Goal: Task Accomplishment & Management: Manage account settings

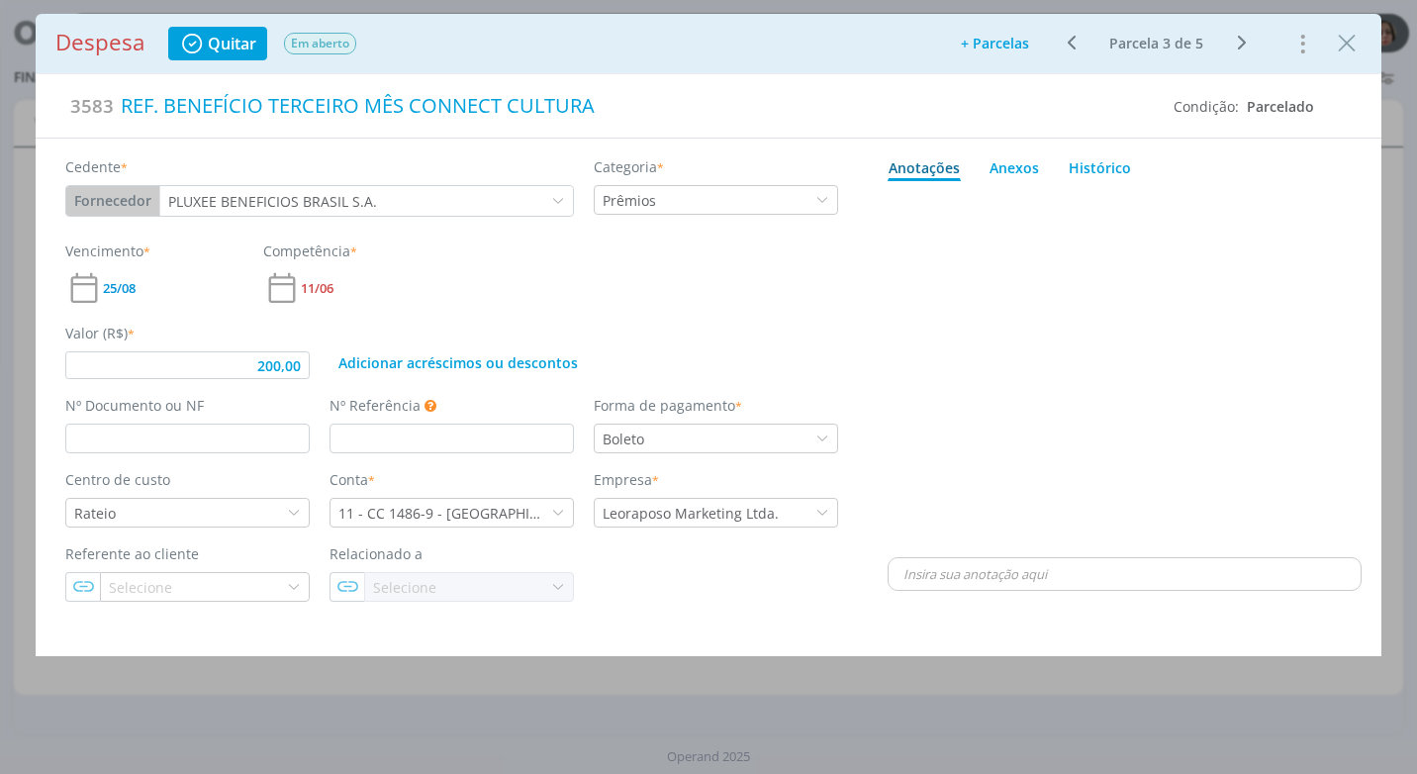
scroll to position [1089, 0]
click at [163, 449] on input "dialog" at bounding box center [187, 439] width 244 height 30
type input "39"
type input "200,00"
type input "3988"
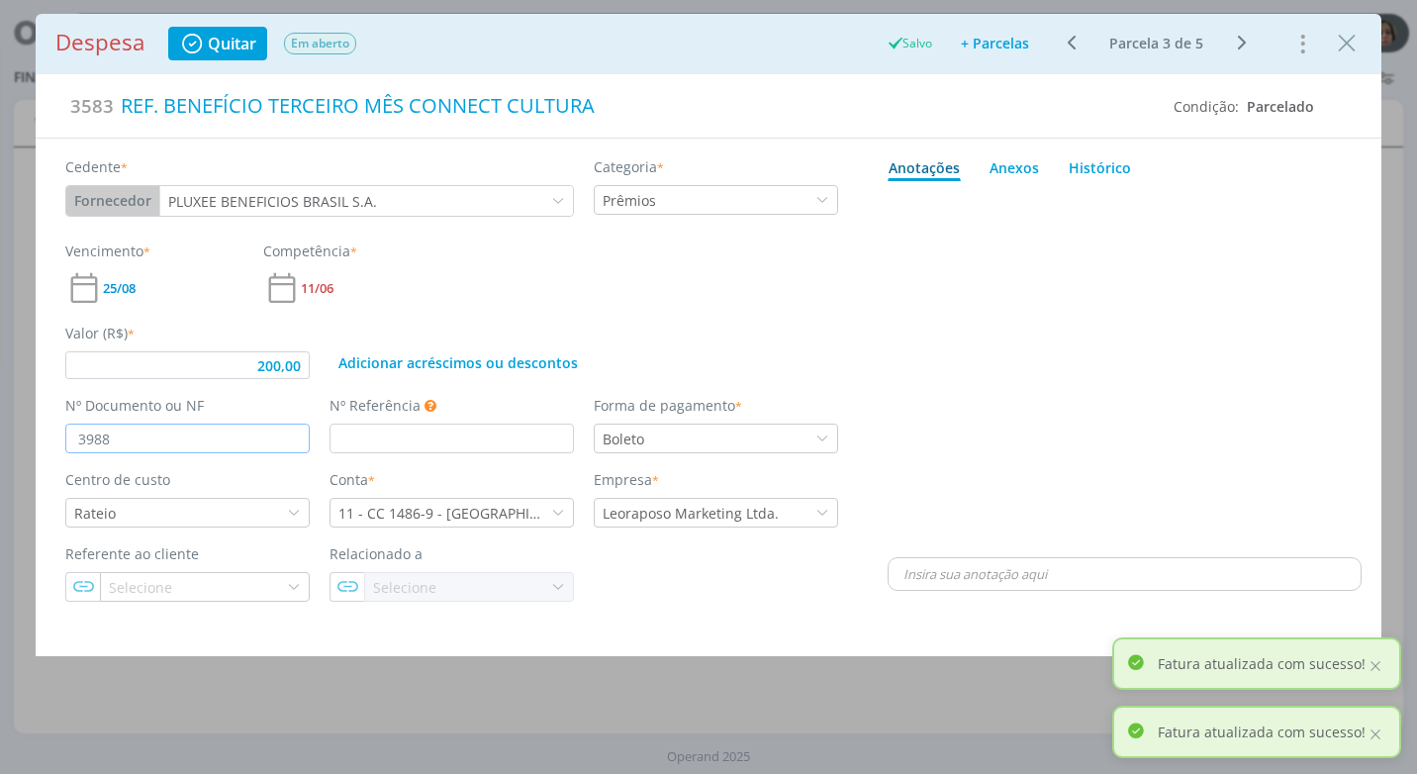
type input "200,00"
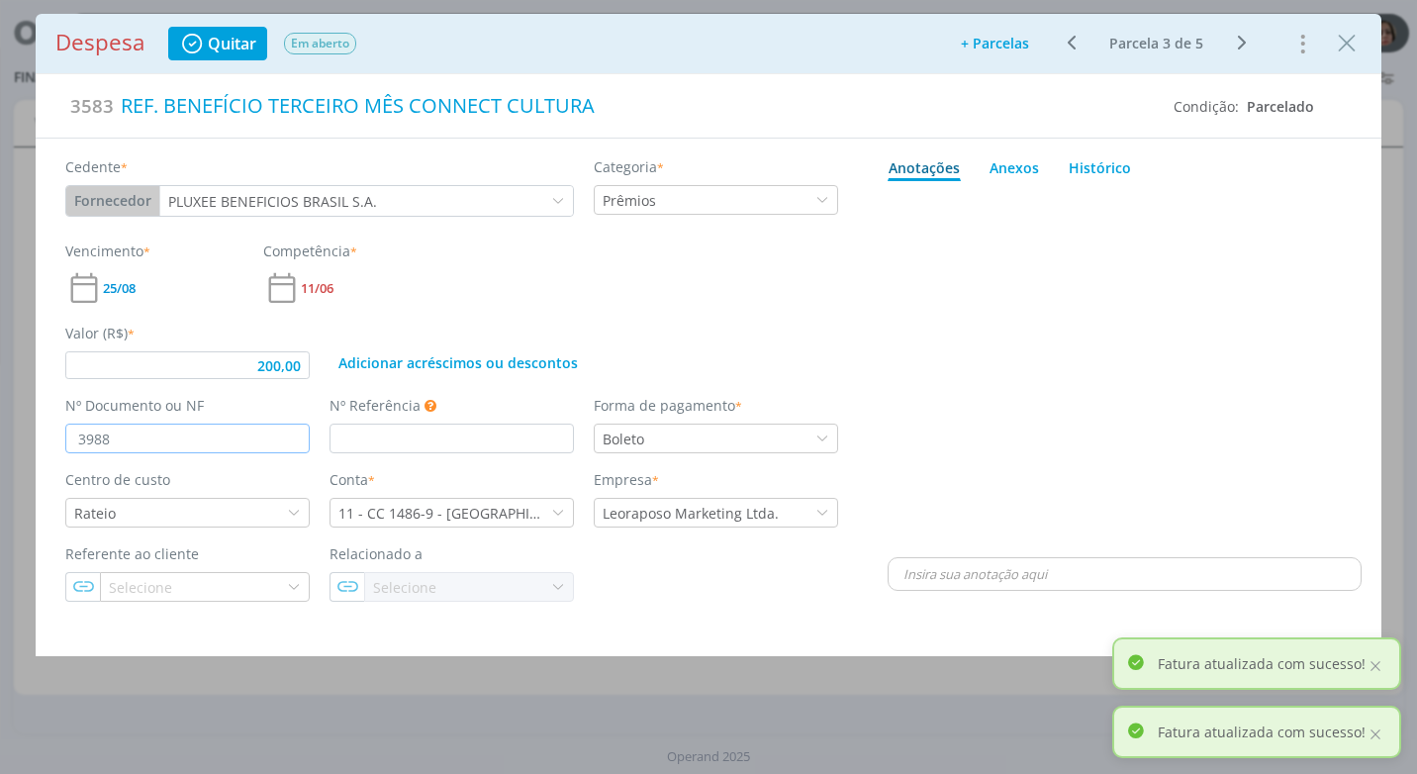
scroll to position [0, 0]
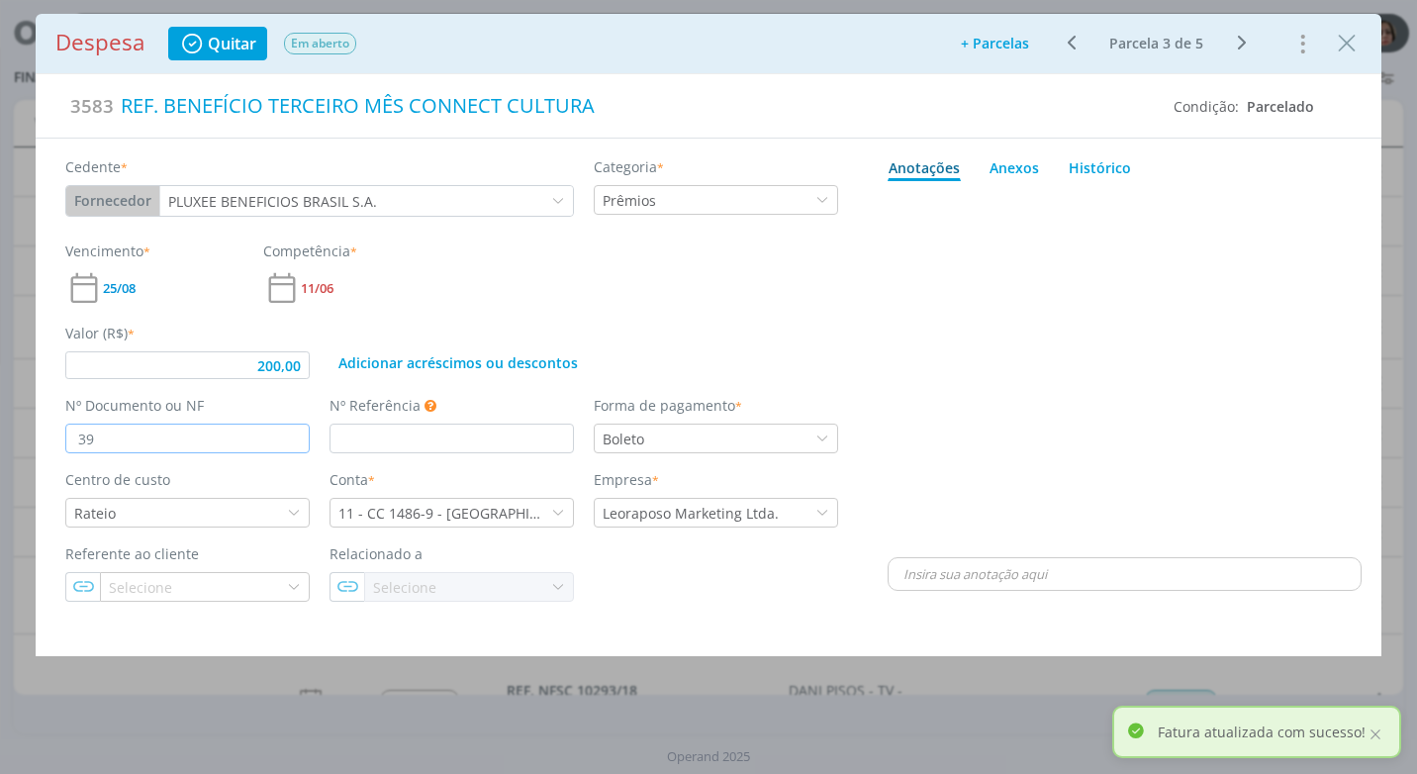
type input "3"
type input "25/39"
type input "200,00"
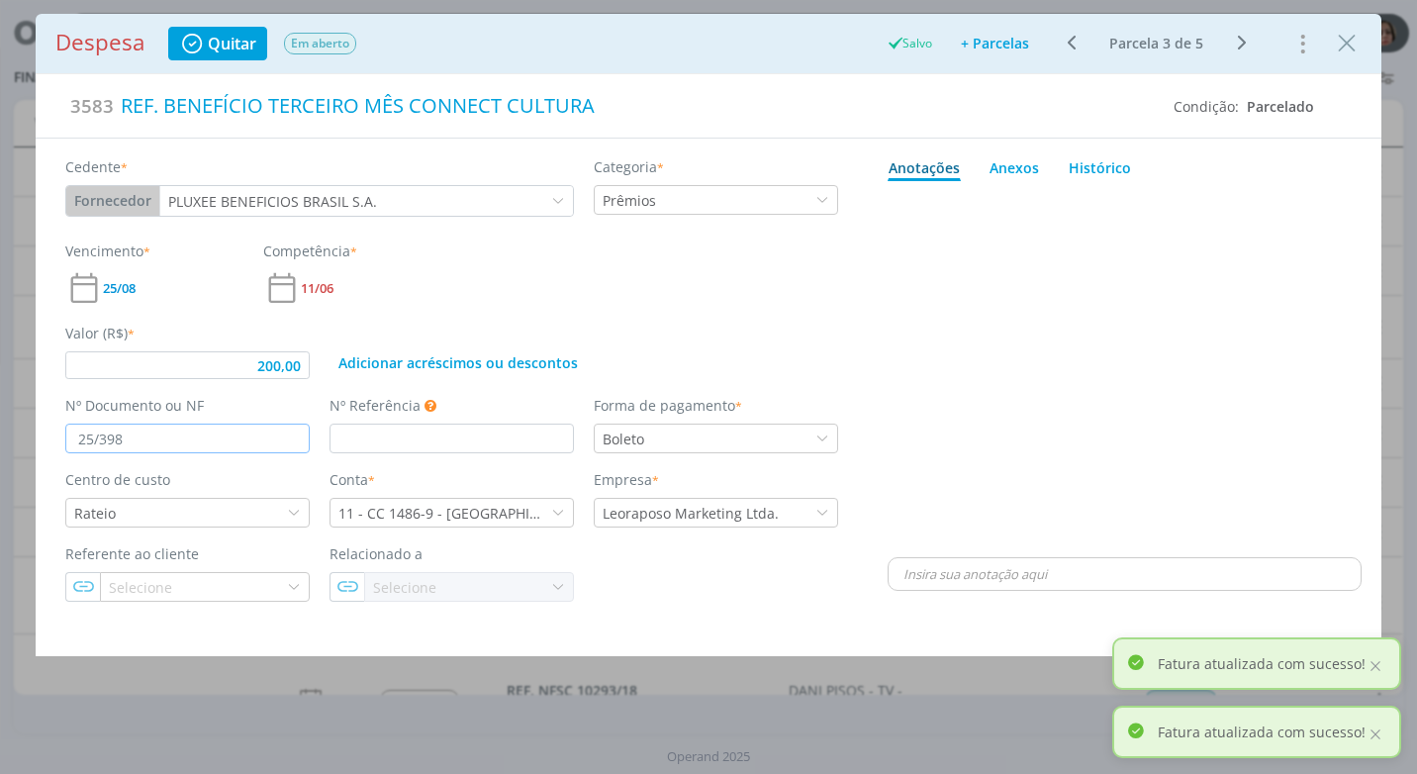
type input "25/3988"
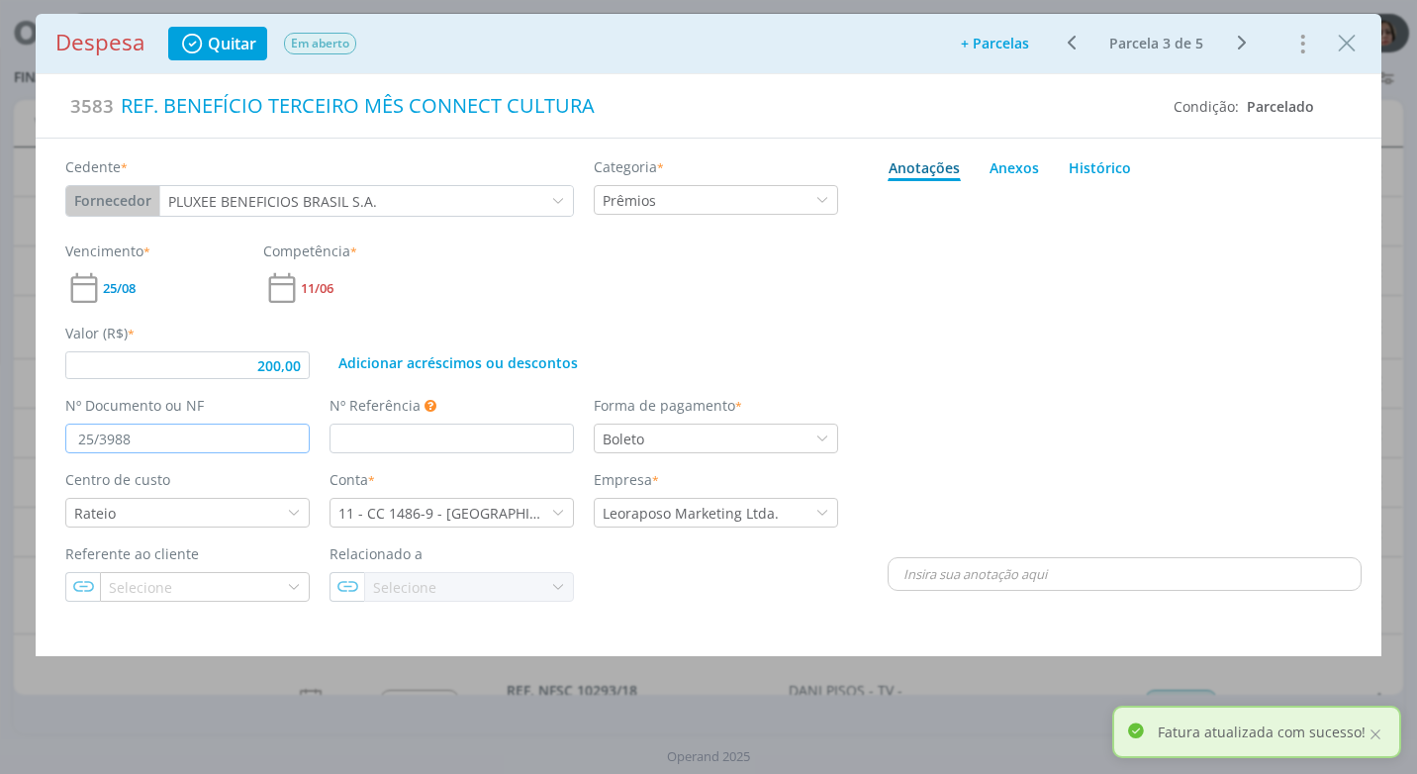
type input "200,00"
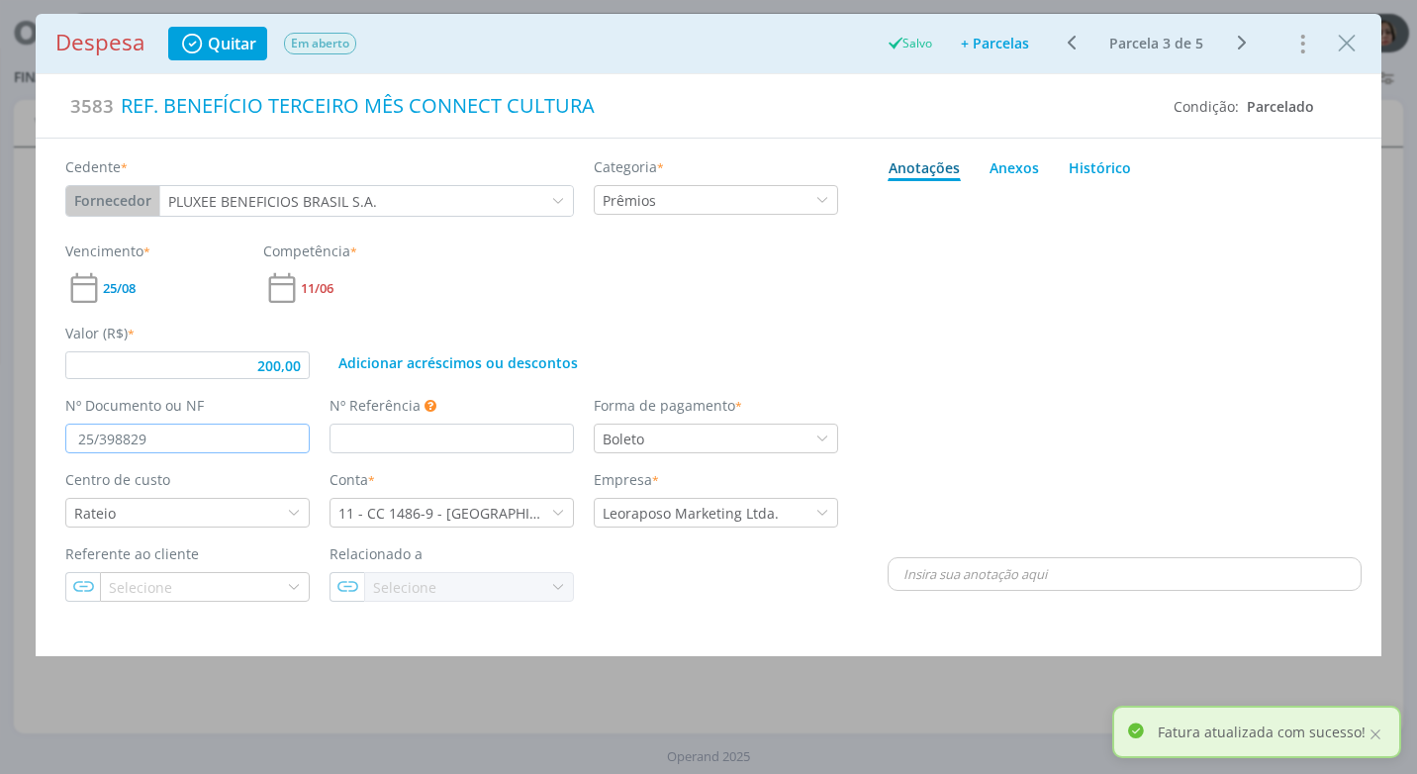
type input "25/3988290"
type input "200,00"
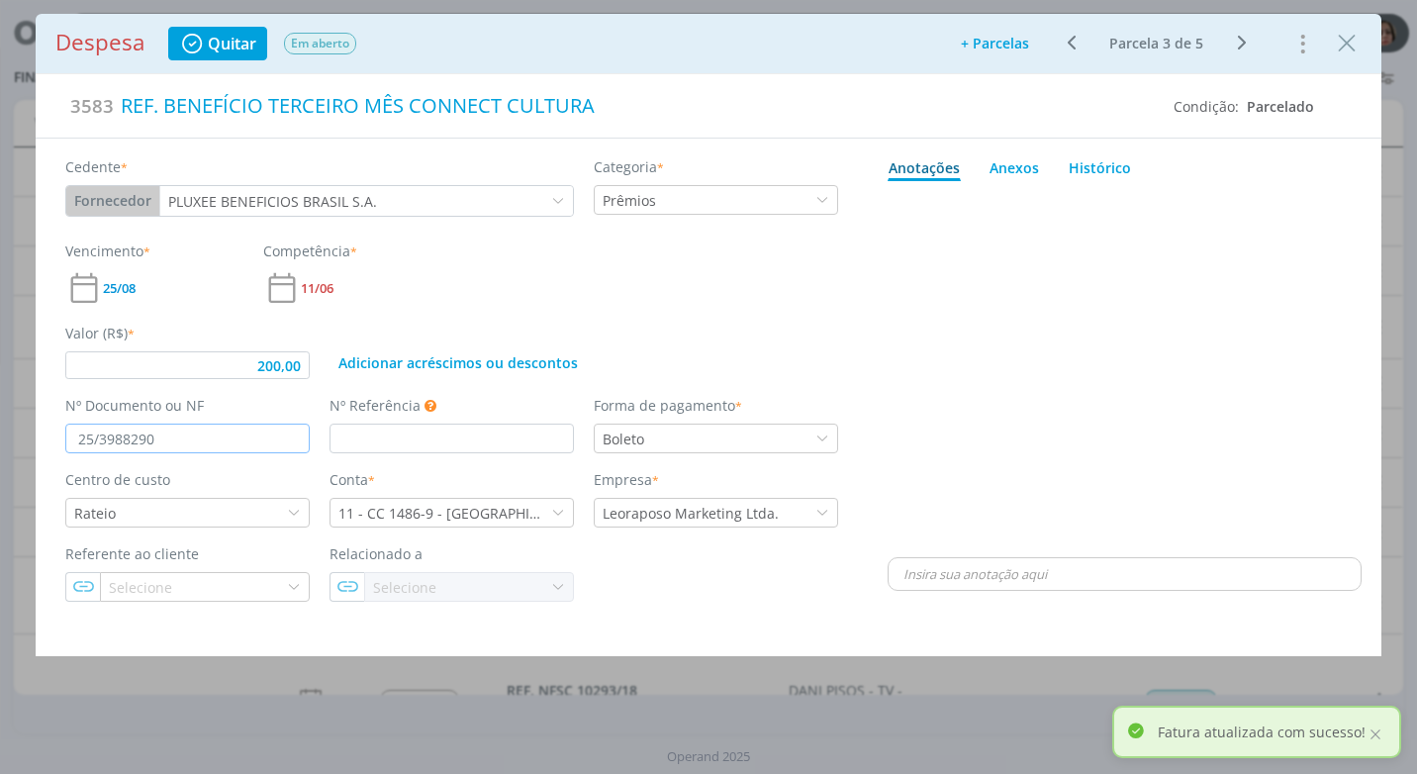
type input "25/39882904"
type input "200,00"
type input "25/39882904"
click at [1017, 467] on div "dialog" at bounding box center [1125, 371] width 474 height 364
click at [1027, 172] on div "Anexos 0" at bounding box center [1014, 167] width 49 height 21
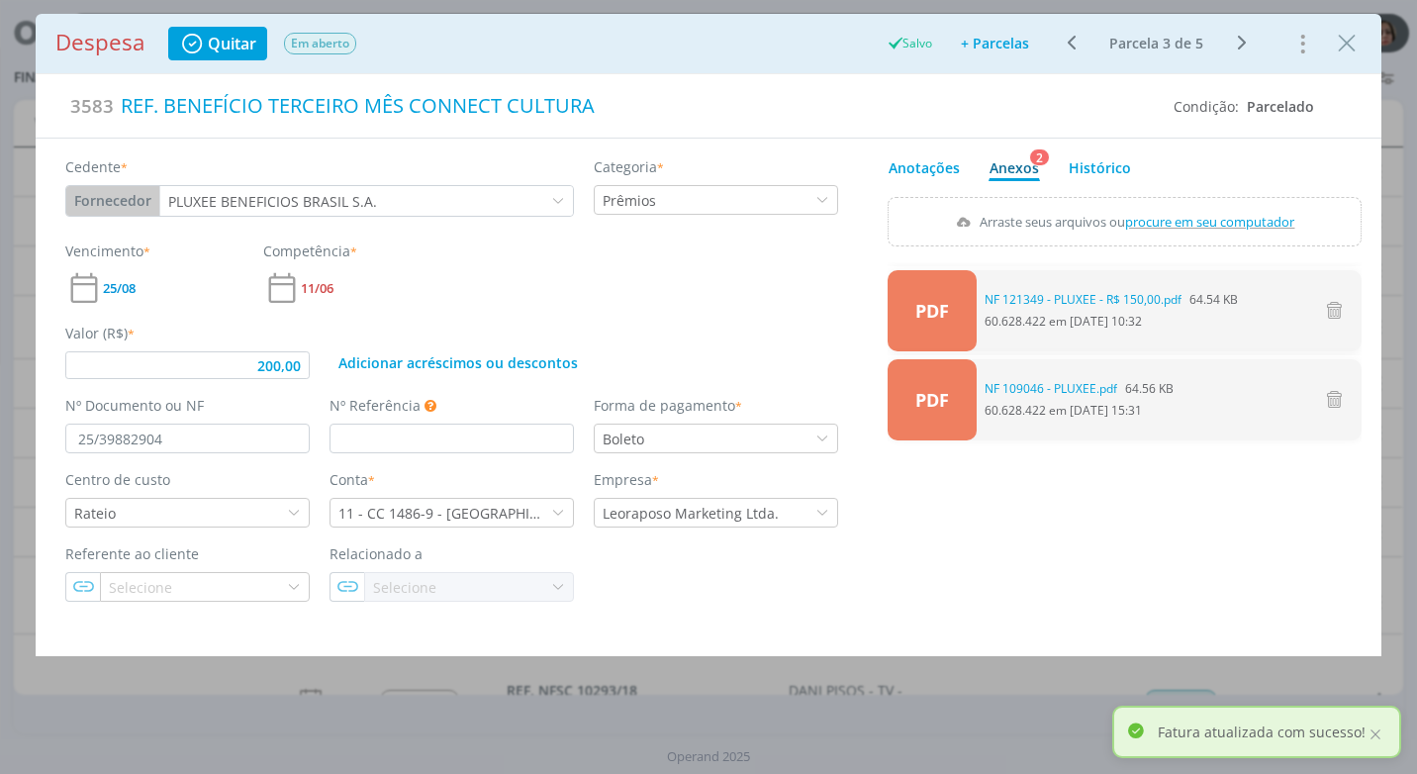
type input "200,00"
click at [1176, 226] on span "procure em seu computador" at bounding box center [1210, 222] width 169 height 18
click at [1176, 203] on input "Arraste seus arquivos ou procure em seu computador" at bounding box center [1125, 200] width 474 height 6
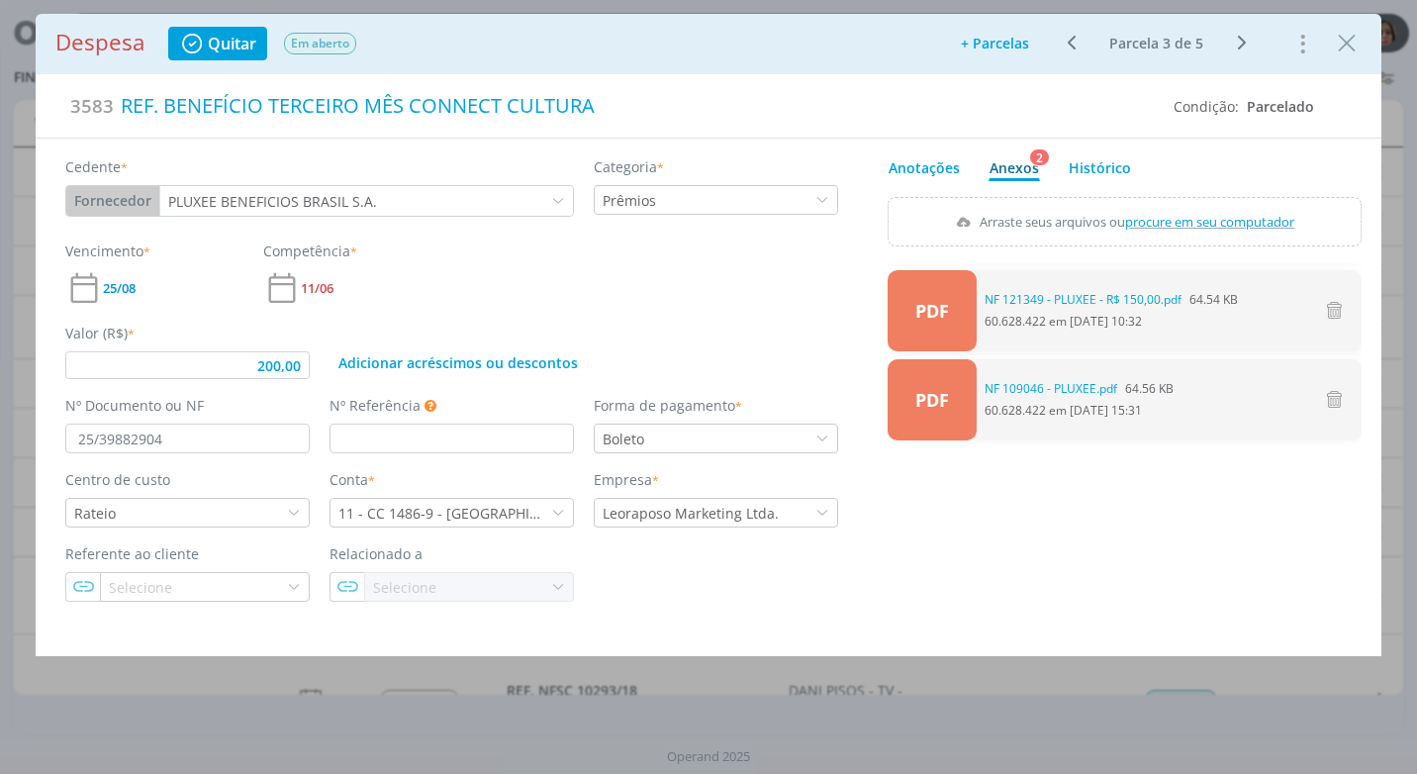
type input "C:\fakepath\BOLETO PLUXEE - R$ 200,00 - VENC. [DATE] - CONNECT CULTURA.pdf"
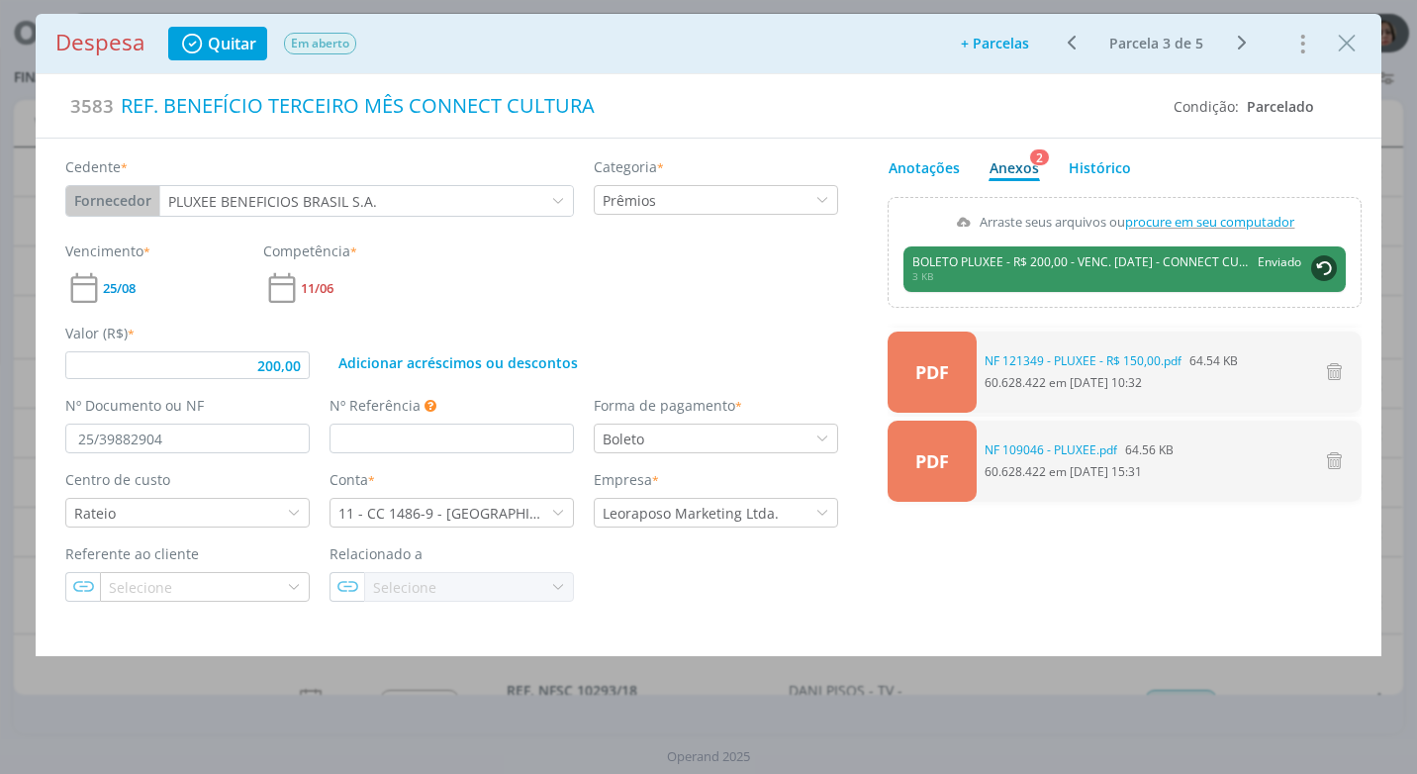
type input "200,00"
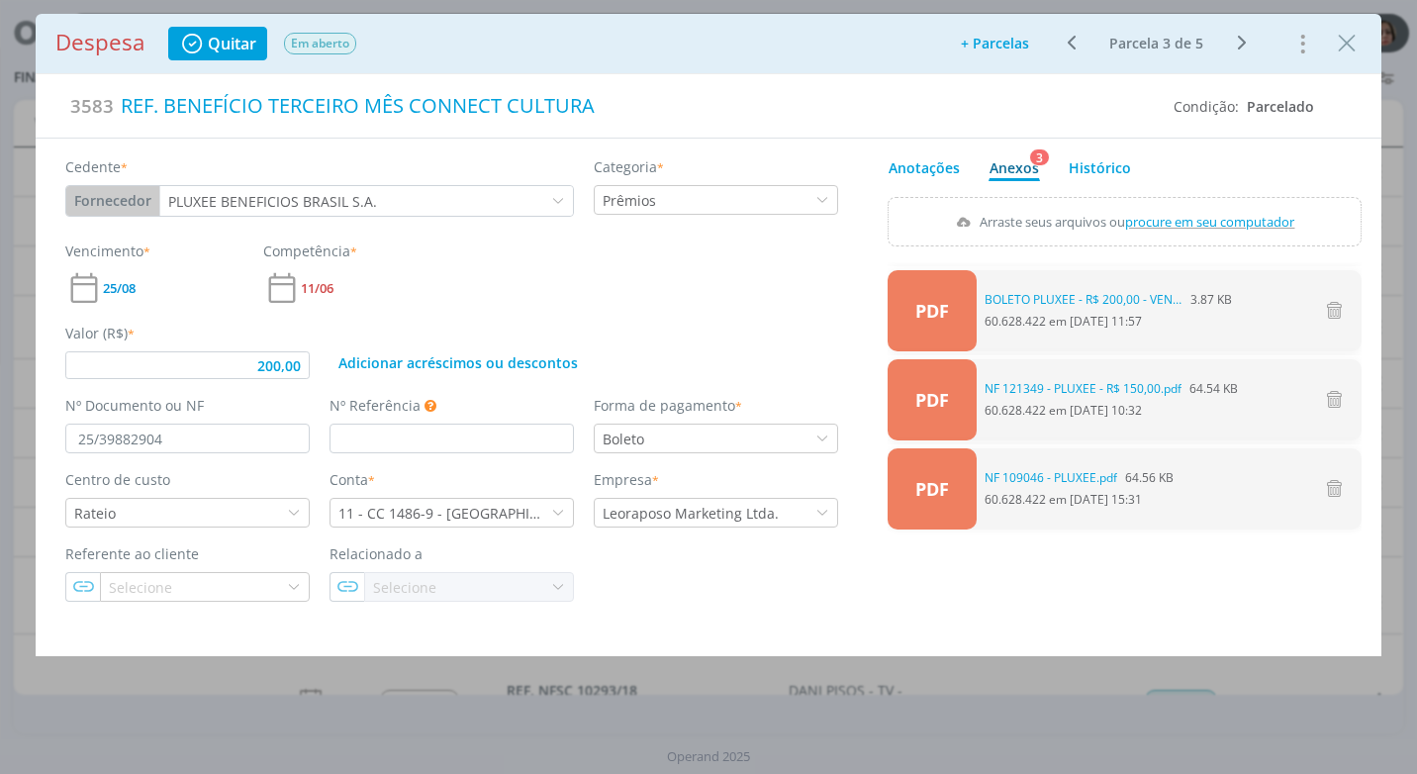
click at [1307, 49] on icon "dialog" at bounding box center [1302, 44] width 28 height 32
click at [1353, 42] on icon "Close" at bounding box center [1347, 44] width 30 height 30
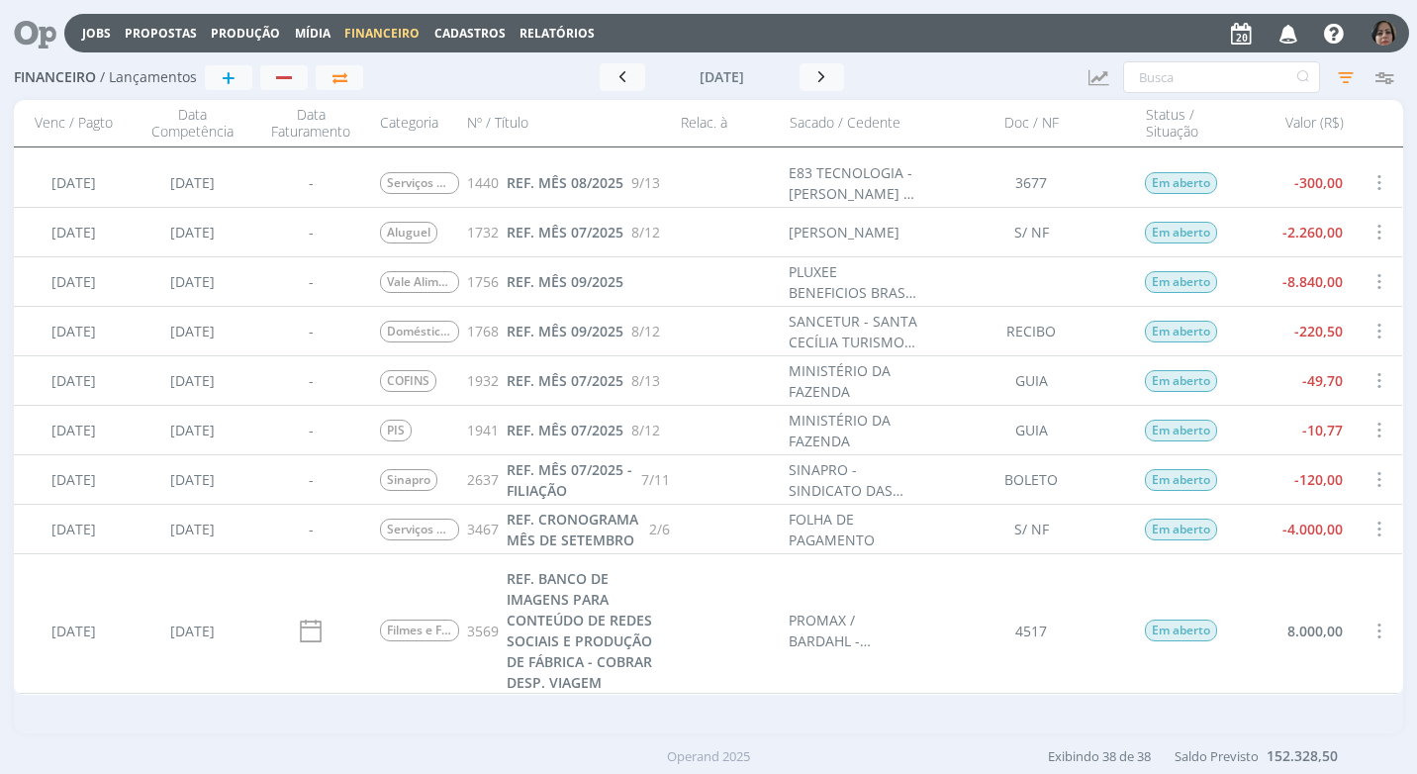
scroll to position [792, 0]
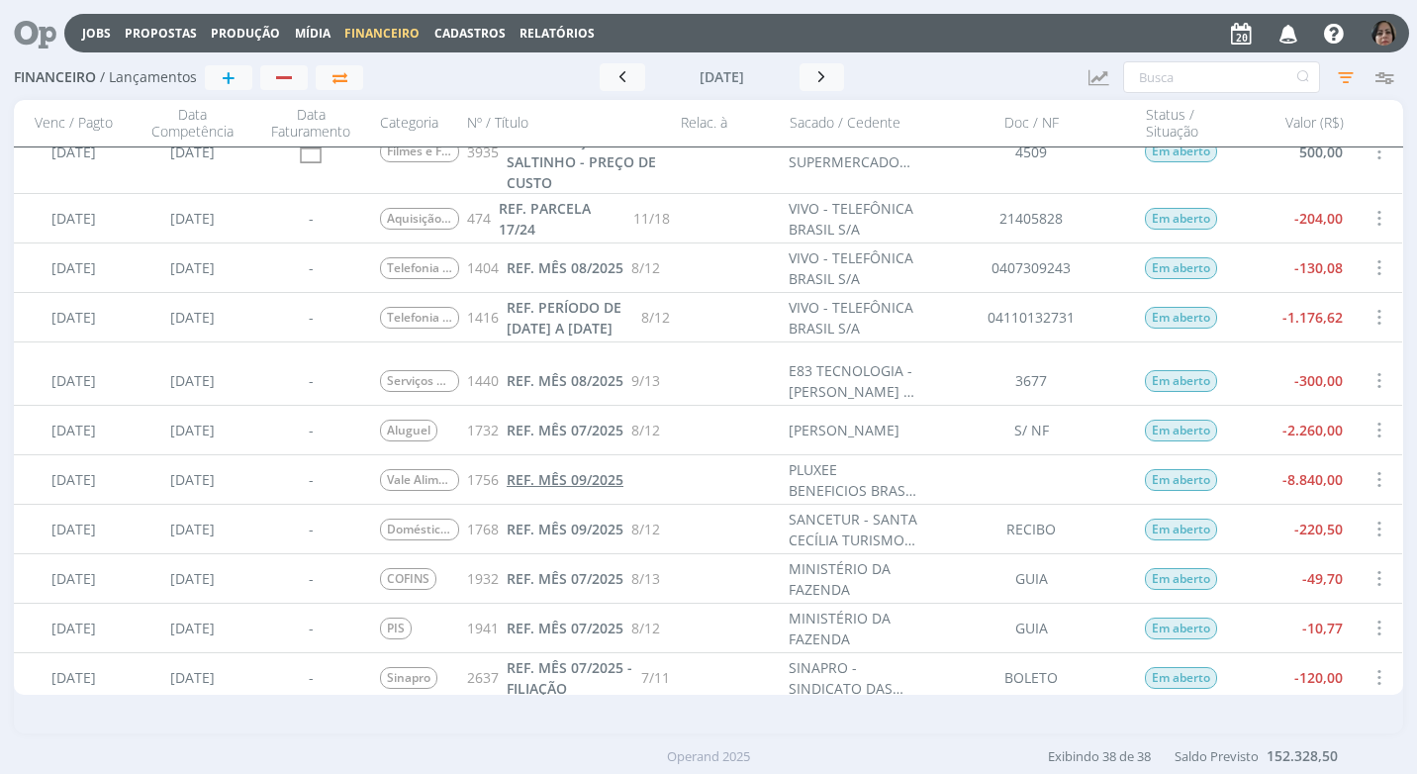
click at [603, 480] on span "REF. MÊS 09/2025" at bounding box center [565, 479] width 117 height 19
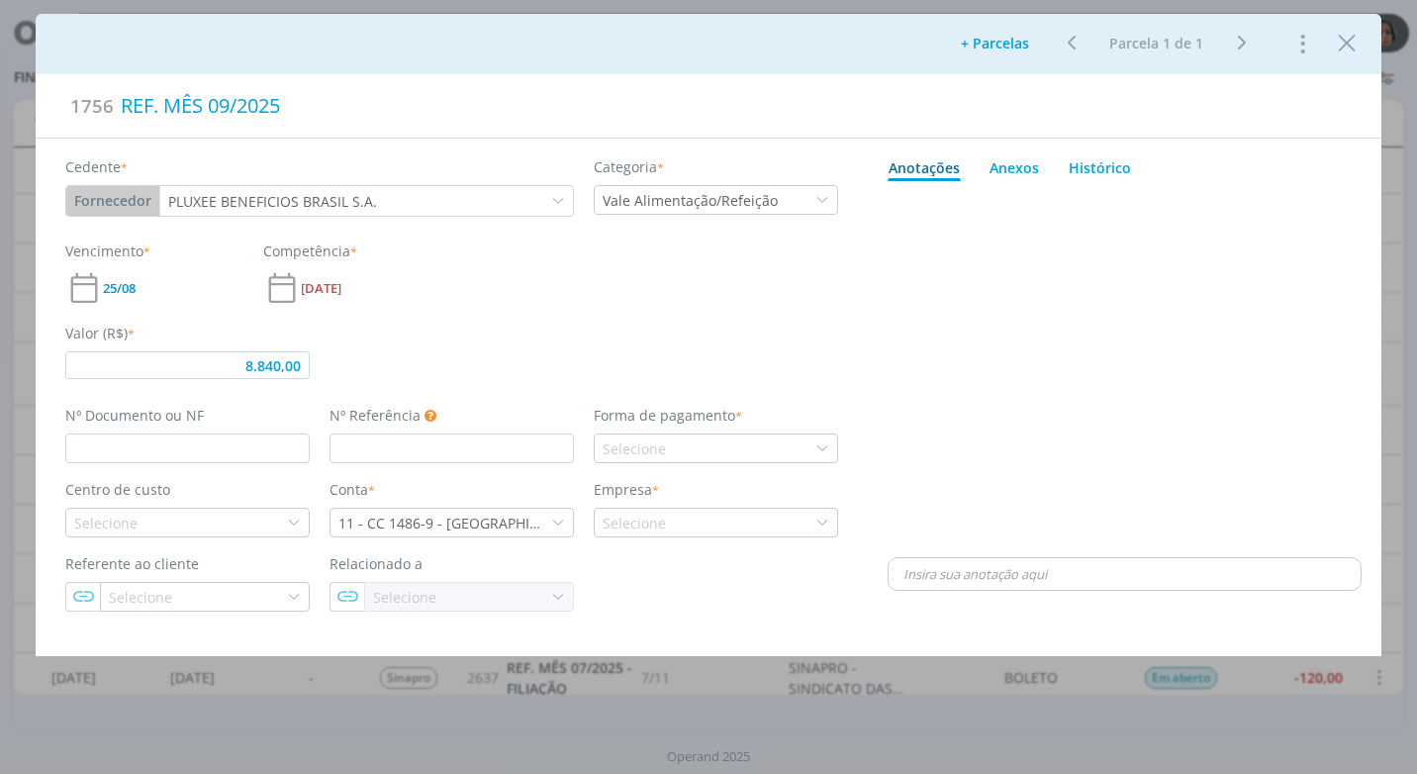
type input "8.840,00"
type input "09/25"
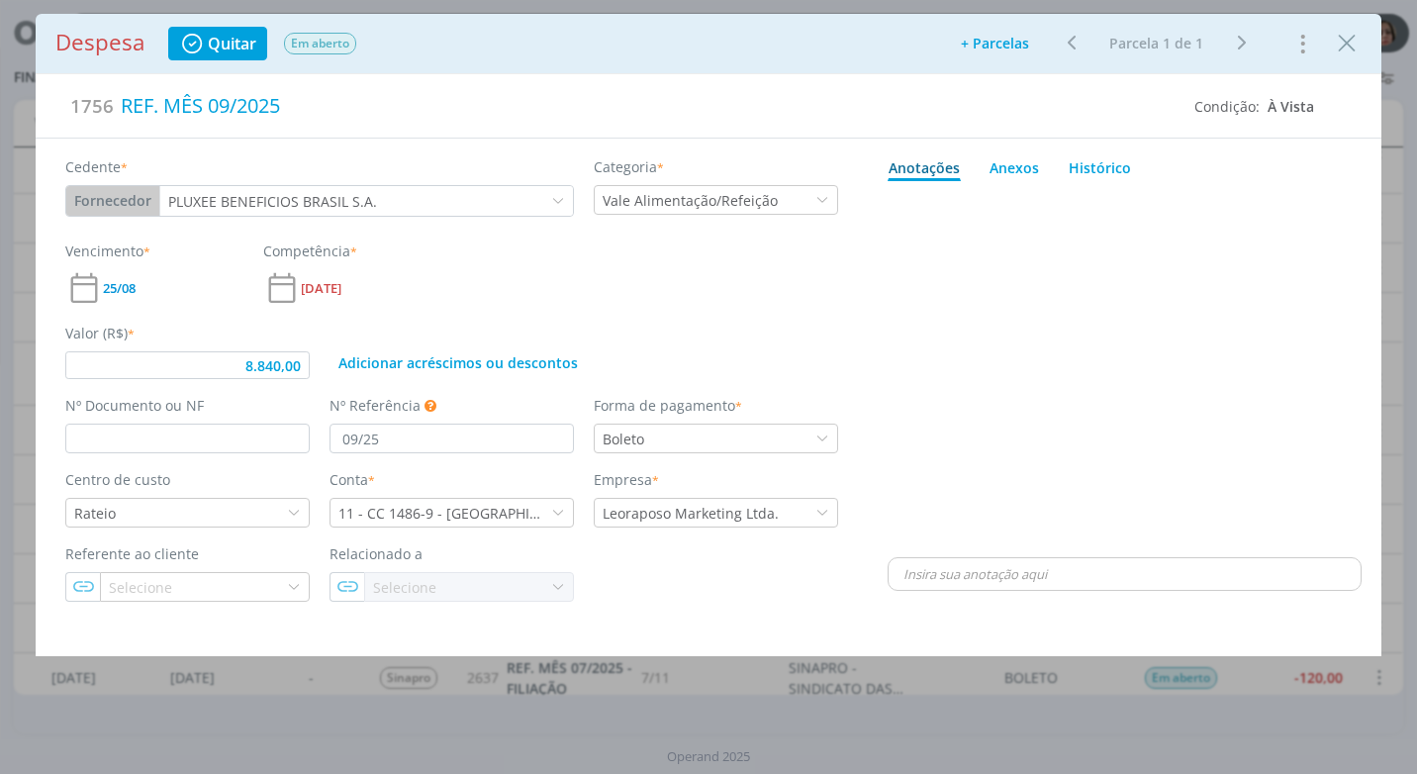
type input "8.840,00"
click at [91, 446] on input "dialog" at bounding box center [187, 439] width 244 height 30
type input "25/"
type input "8.840,00"
type input "25/398"
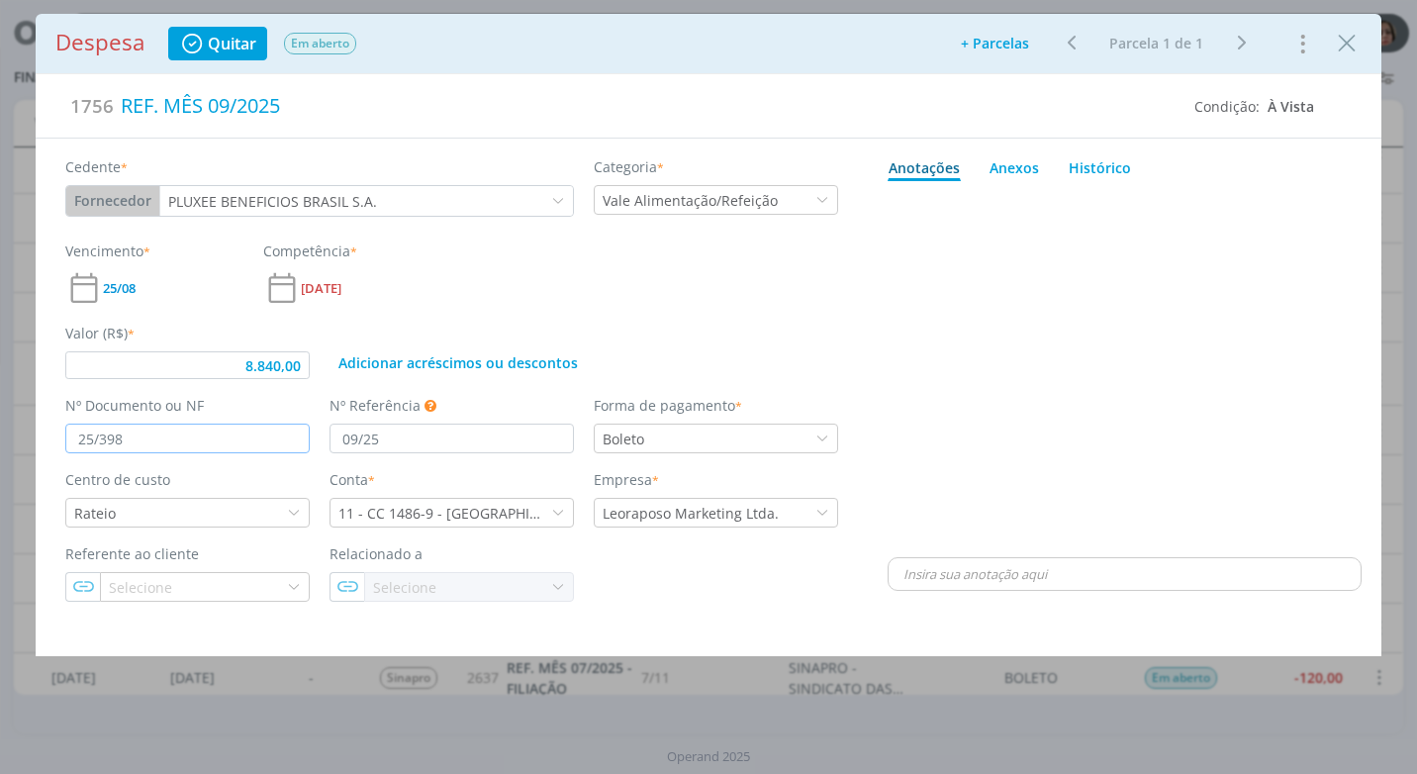
type input "8.840,00"
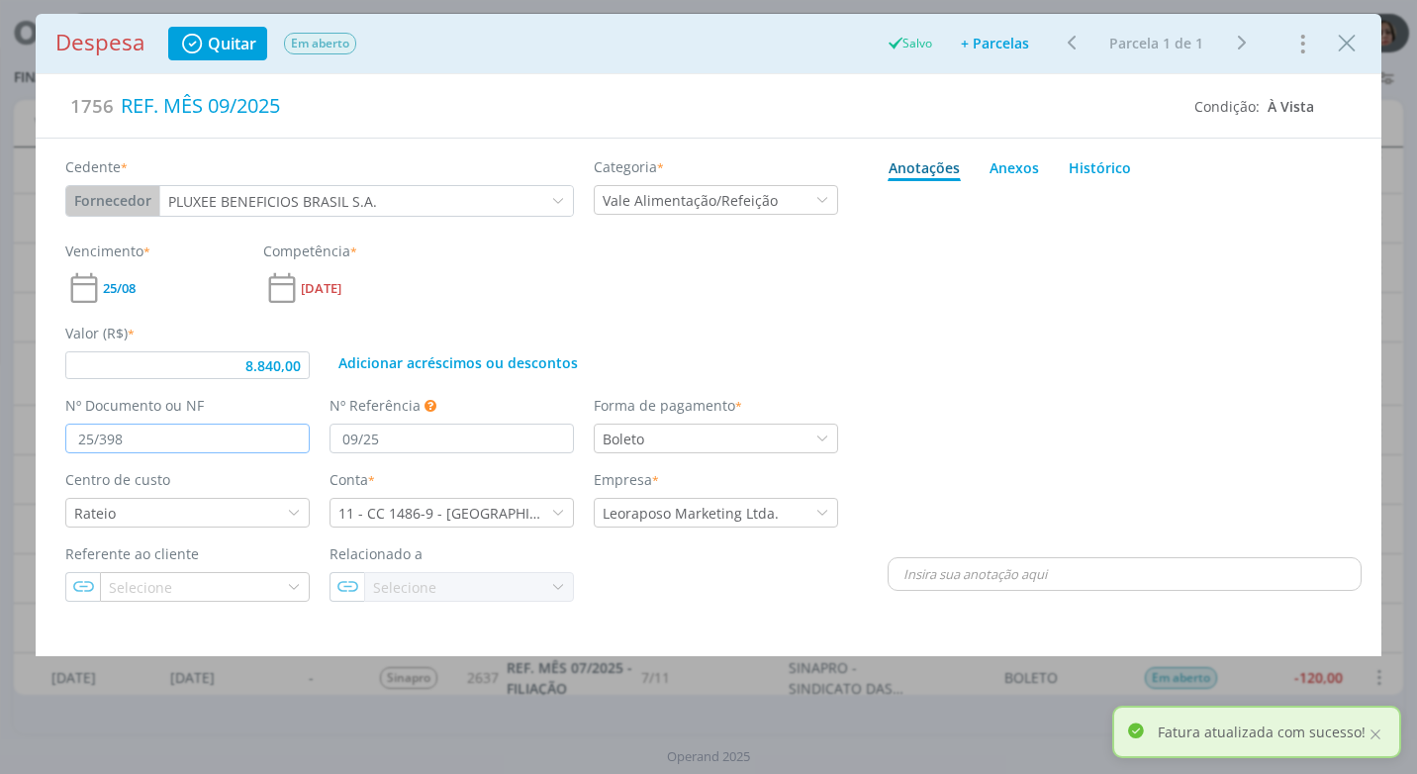
type input "25/3988"
type input "8.840,00"
type input "25/39882"
type input "8.840,00"
type input "25/39882680"
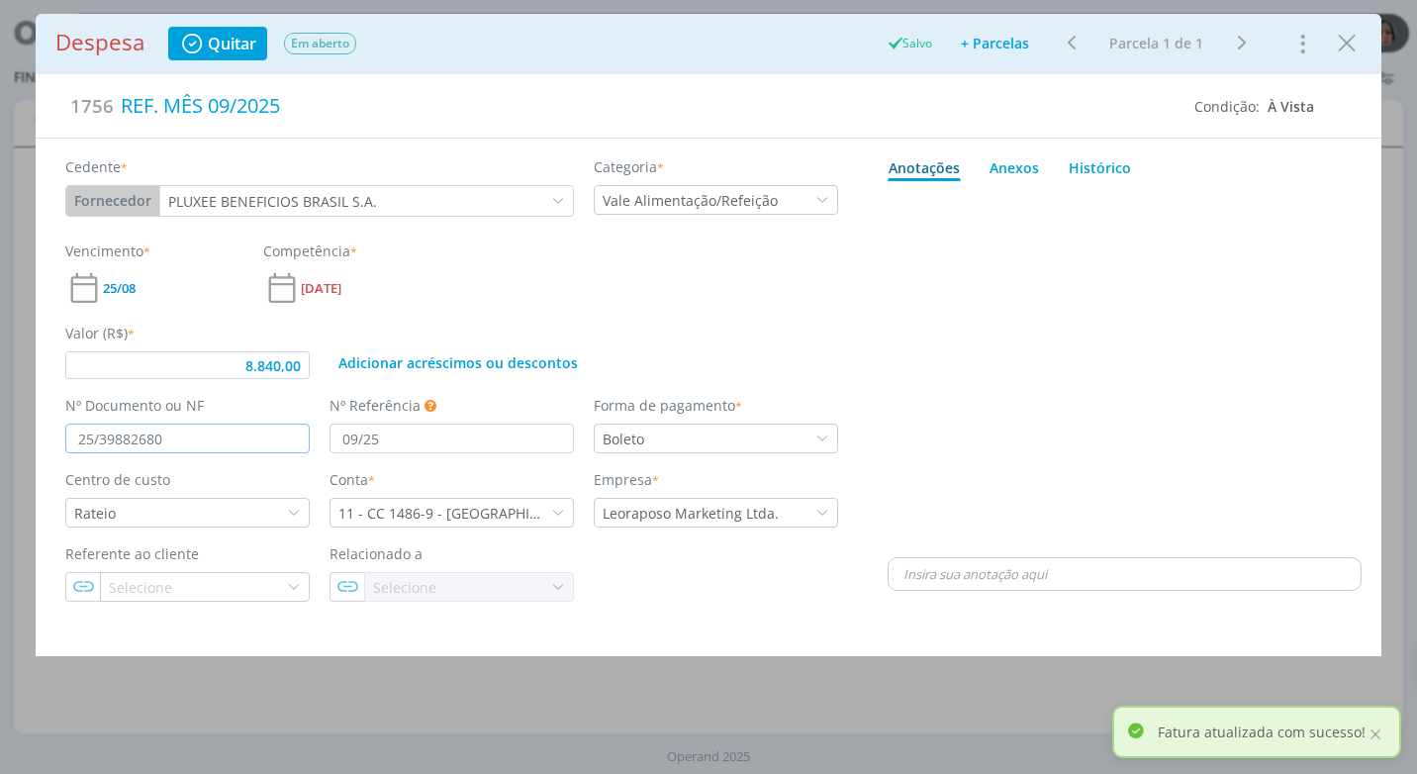
type input "8.840,00"
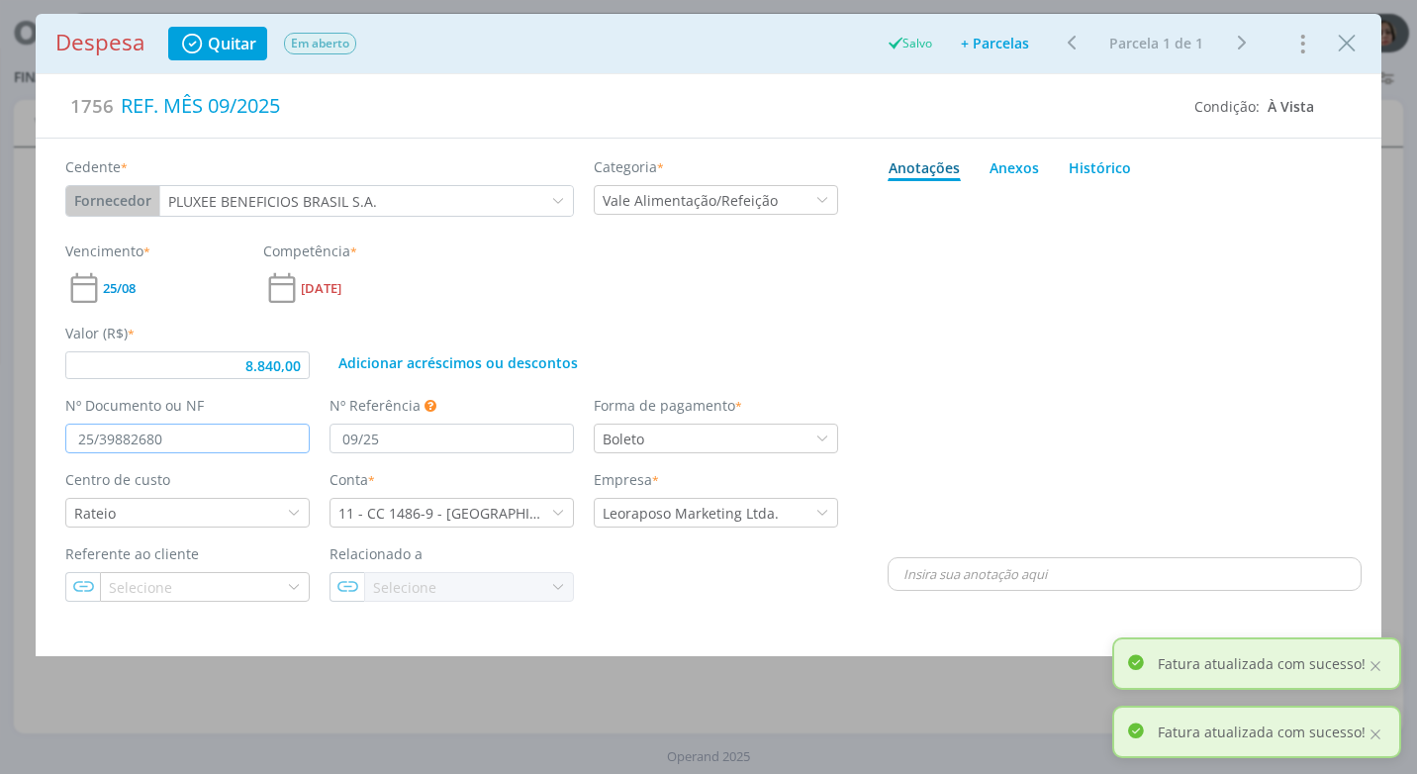
type input "25/39882680"
click at [834, 301] on div "Vencimento * 25/08 Competência * [DATE]" at bounding box center [452, 274] width 794 height 66
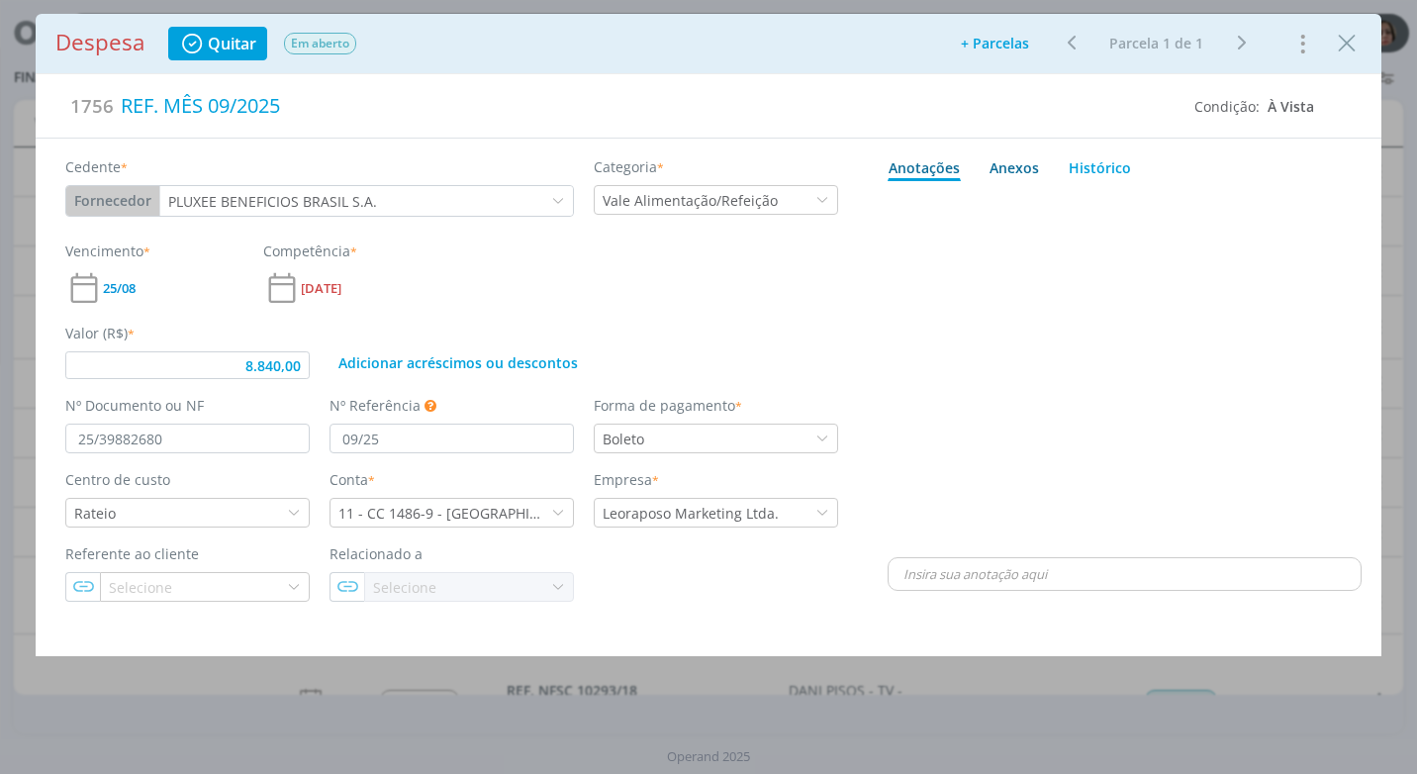
click at [1009, 170] on div "Anexos 0" at bounding box center [1014, 167] width 49 height 21
type input "8.840,00"
click at [1174, 224] on span "procure em seu computador" at bounding box center [1210, 222] width 169 height 18
click at [1174, 203] on input "Arraste seus arquivos ou procure em seu computador" at bounding box center [1125, 200] width 474 height 6
type input "C:\fakepath\BOLETO PLUXEE - R$ 8.840,00 - VENC. [DATE].pdf"
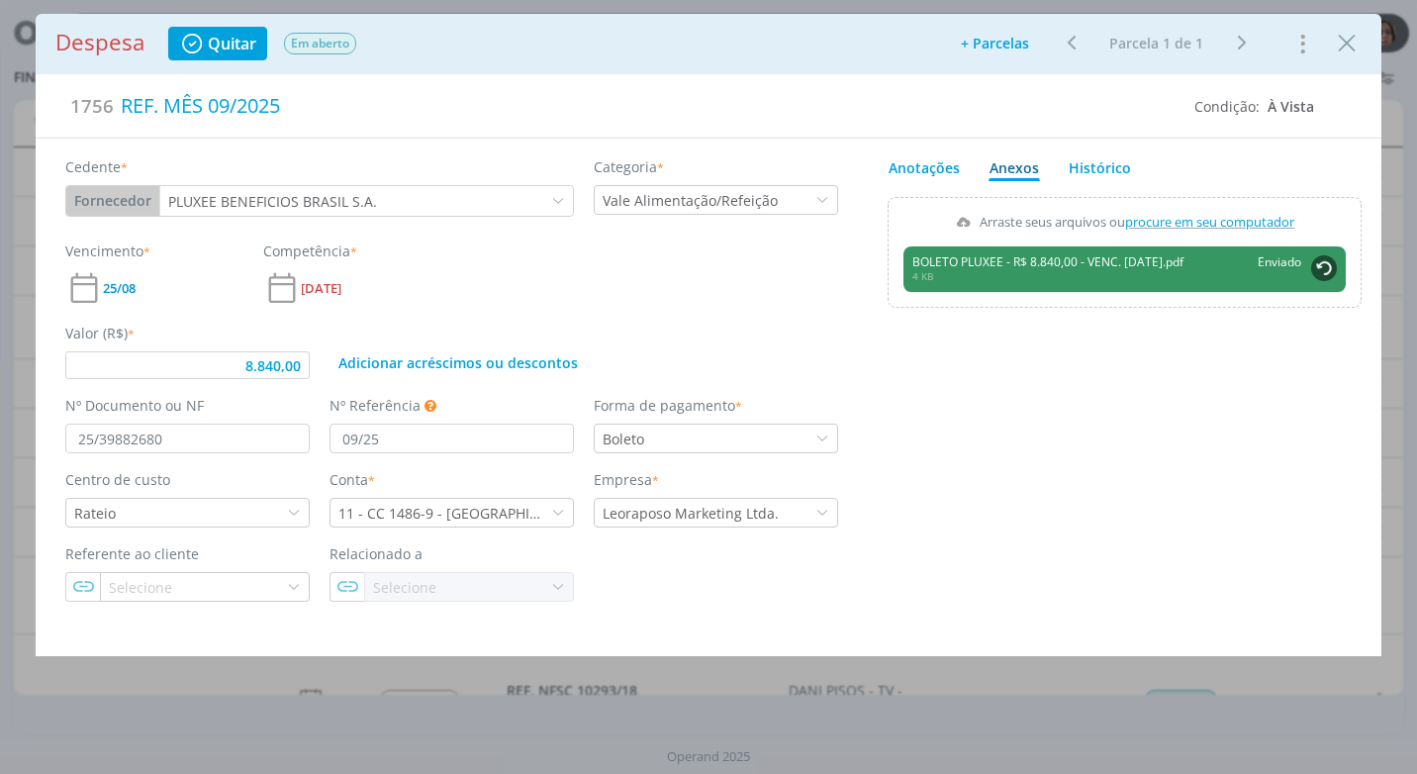
type input "8.840,00"
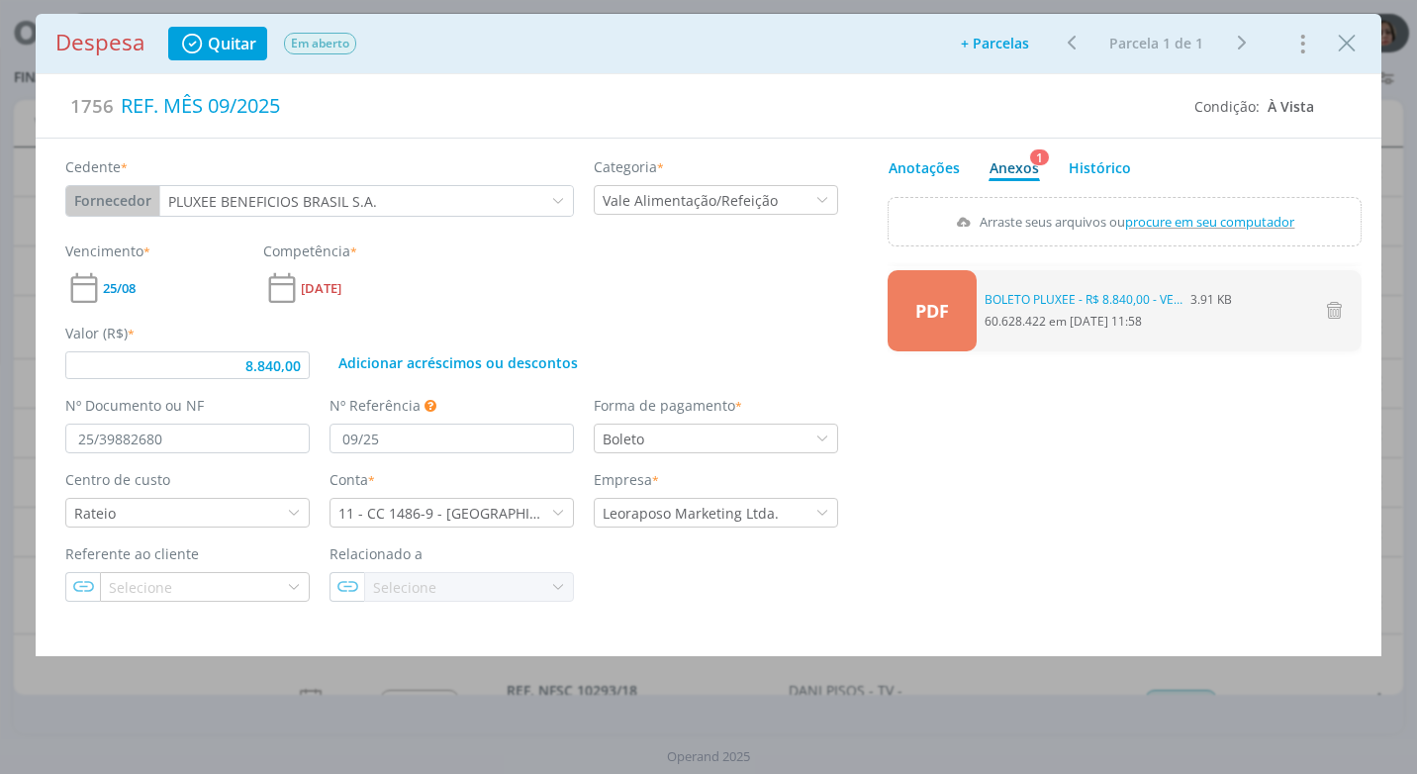
click at [1365, 44] on div "Despesa Quitar Em aberto Adicionar parcelas: As parcelas serão geradas com base…" at bounding box center [709, 43] width 1346 height 59
click at [1350, 46] on icon "Close" at bounding box center [1347, 44] width 30 height 30
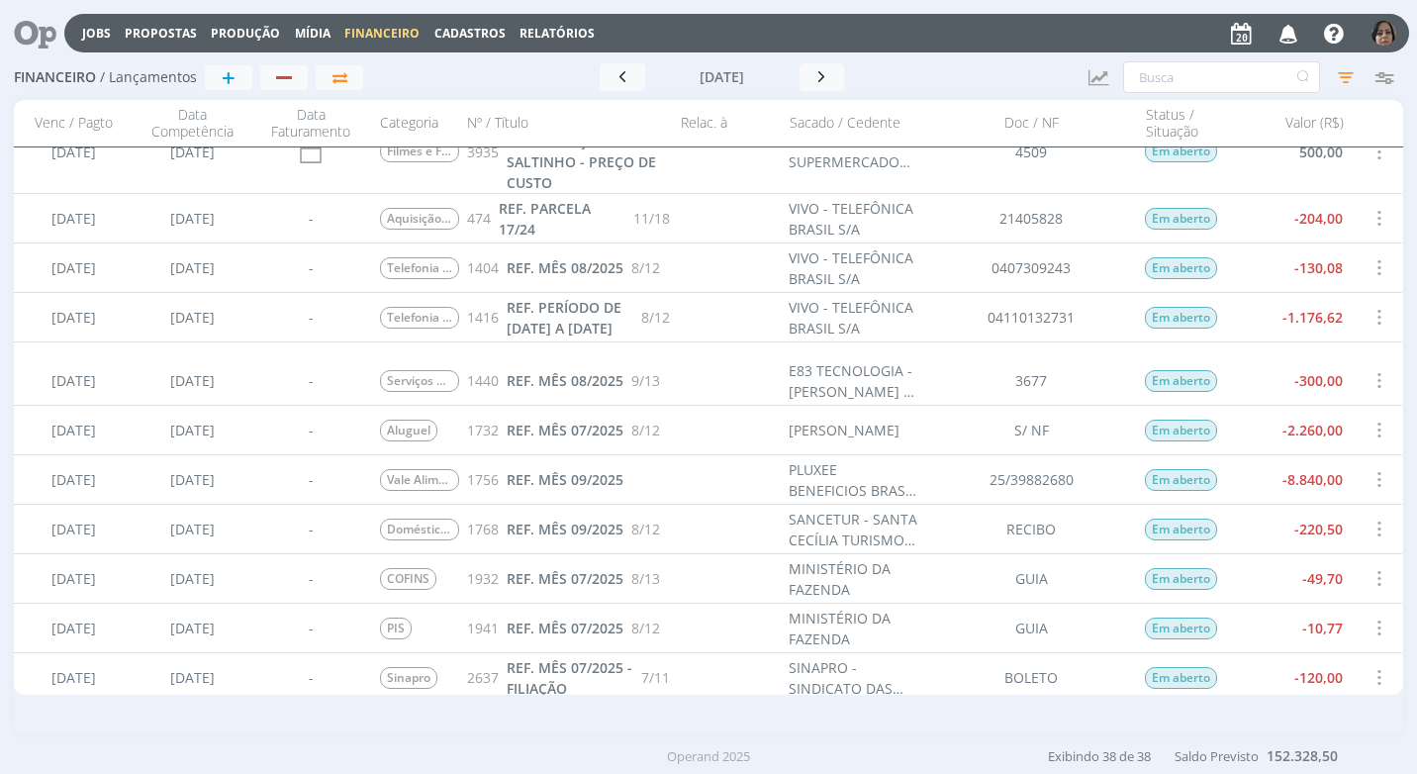
scroll to position [990, 0]
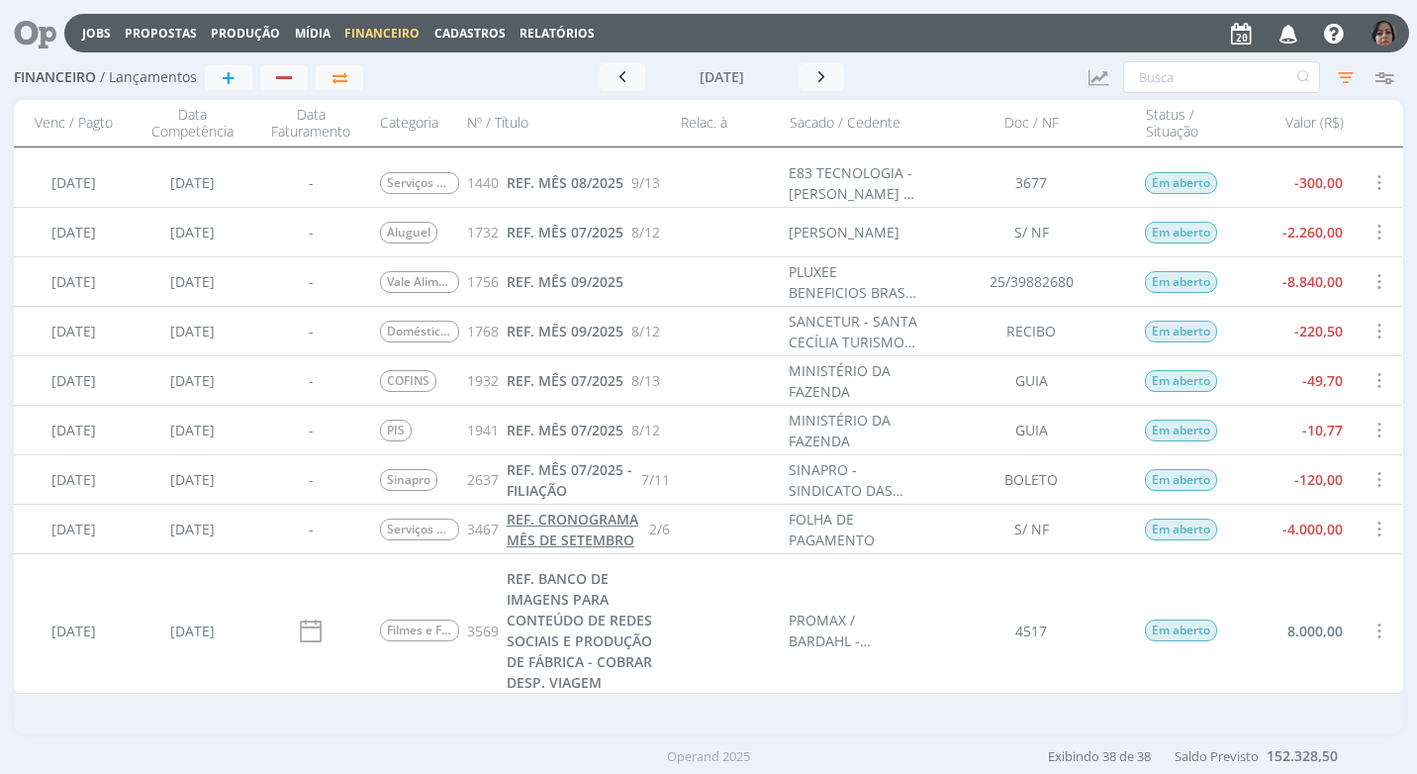
click at [583, 549] on span "REF. CRONOGRAMA MÊS DE SETEMBRO" at bounding box center [573, 530] width 132 height 40
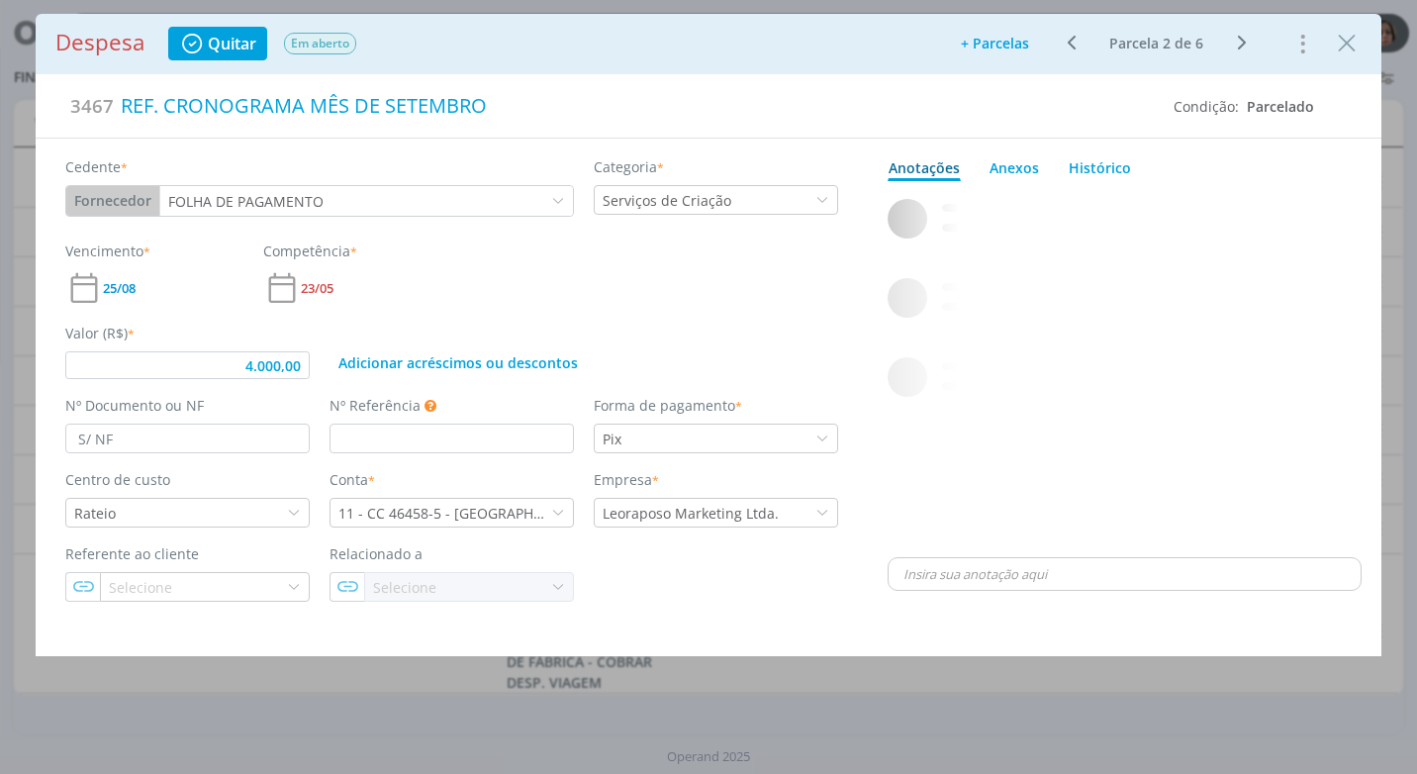
type input "4.000,00"
drag, startPoint x: 1341, startPoint y: 41, endPoint x: 747, endPoint y: 9, distance: 594.7
click at [1336, 41] on icon "Close" at bounding box center [1347, 44] width 30 height 30
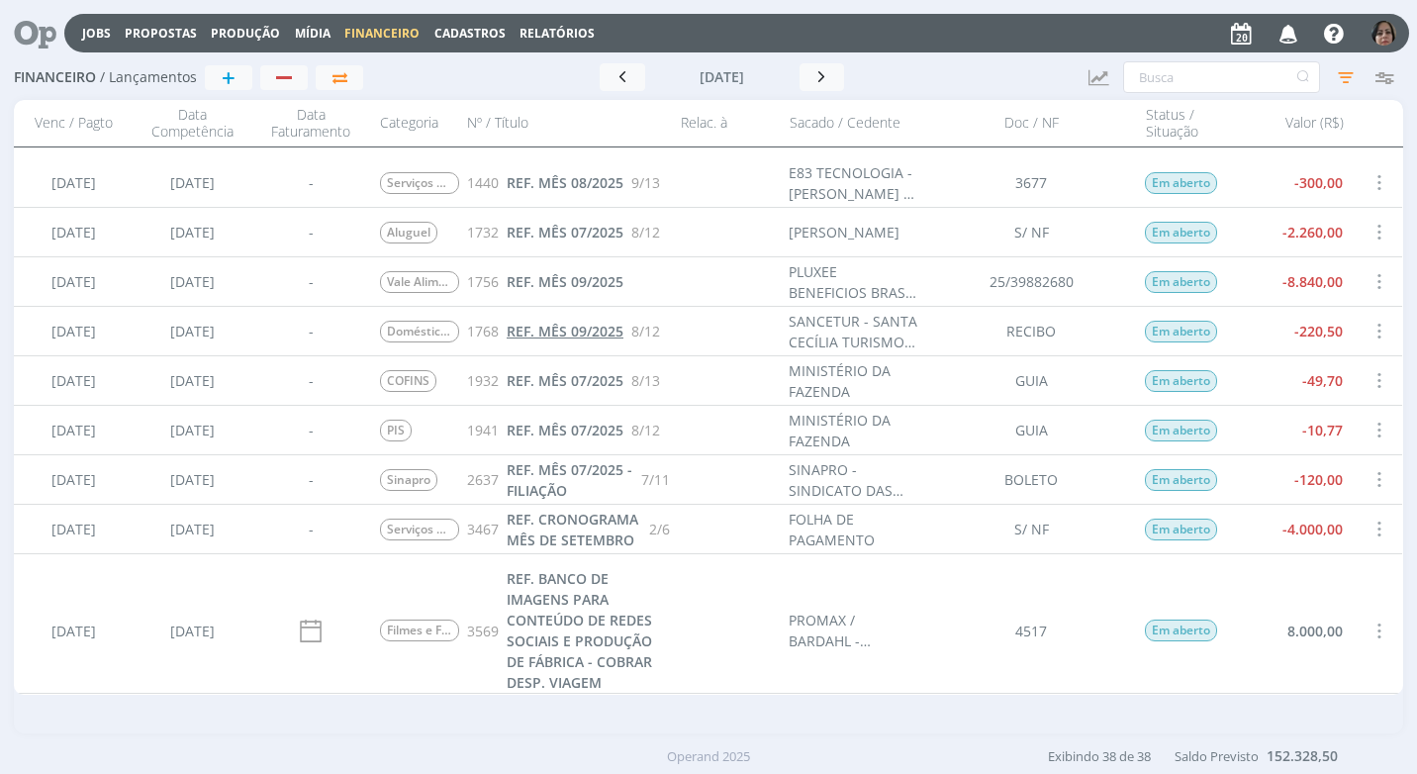
click at [555, 332] on span "REF. MÊS 09/2025" at bounding box center [565, 331] width 117 height 19
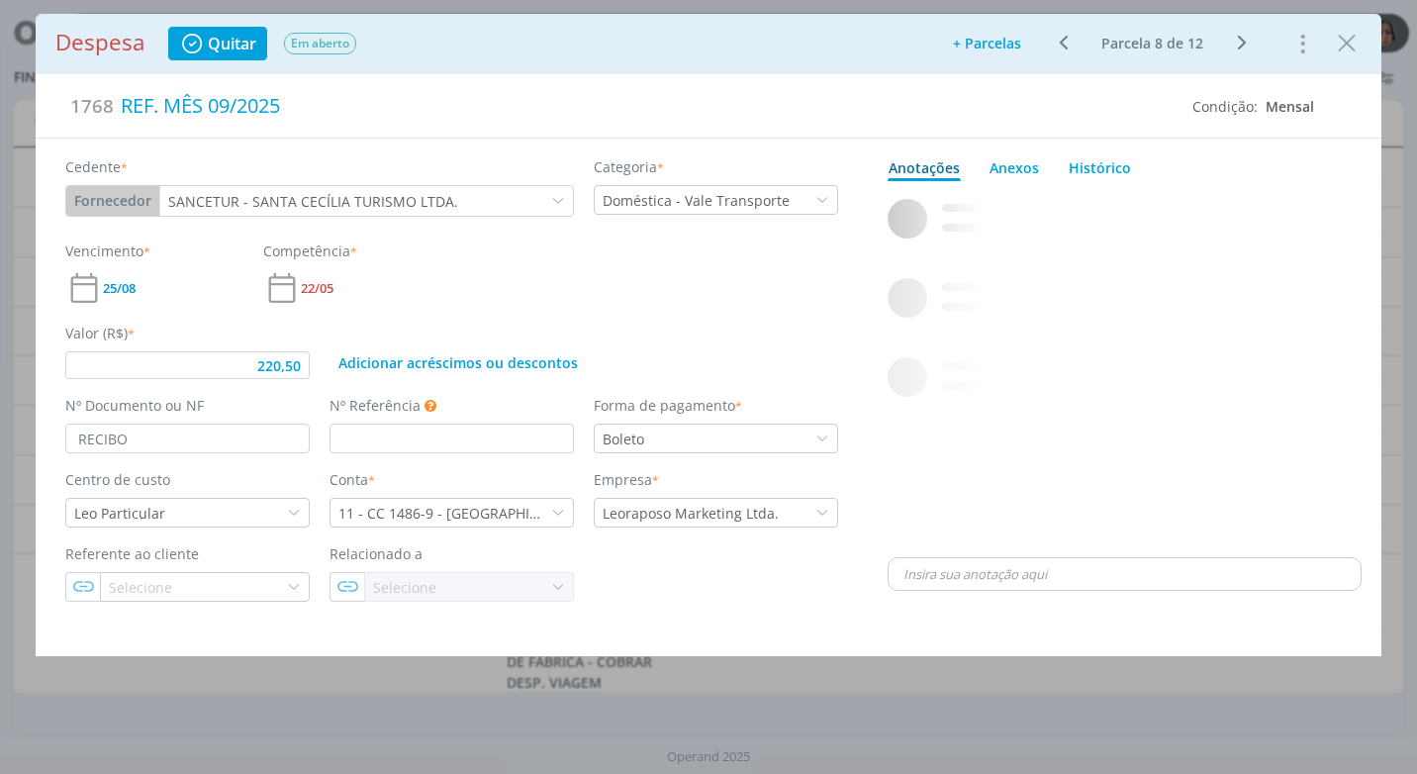
type input "220,50"
click at [147, 442] on input "RECIBO" at bounding box center [187, 439] width 244 height 30
type input "R"
type input "B"
type input "220,50"
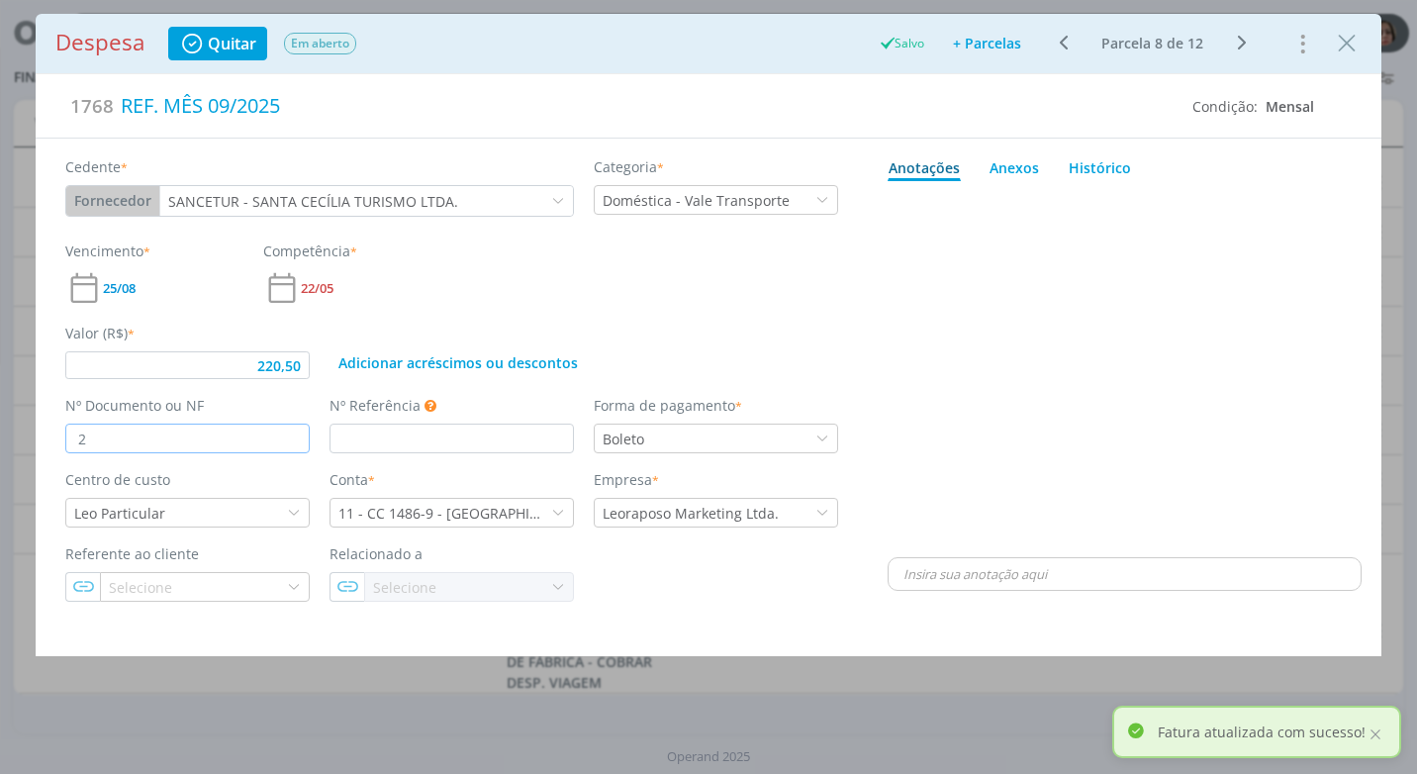
type input "20"
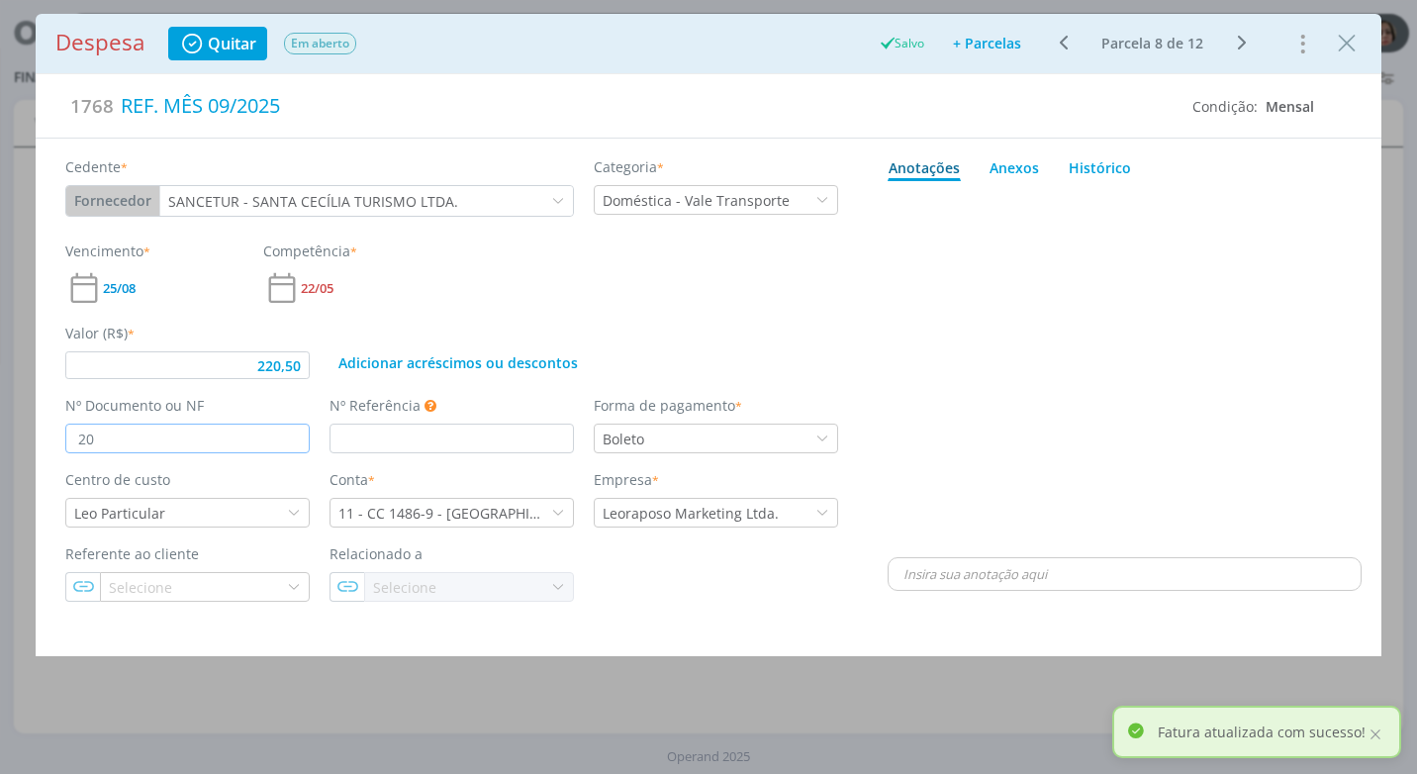
type input "220,50"
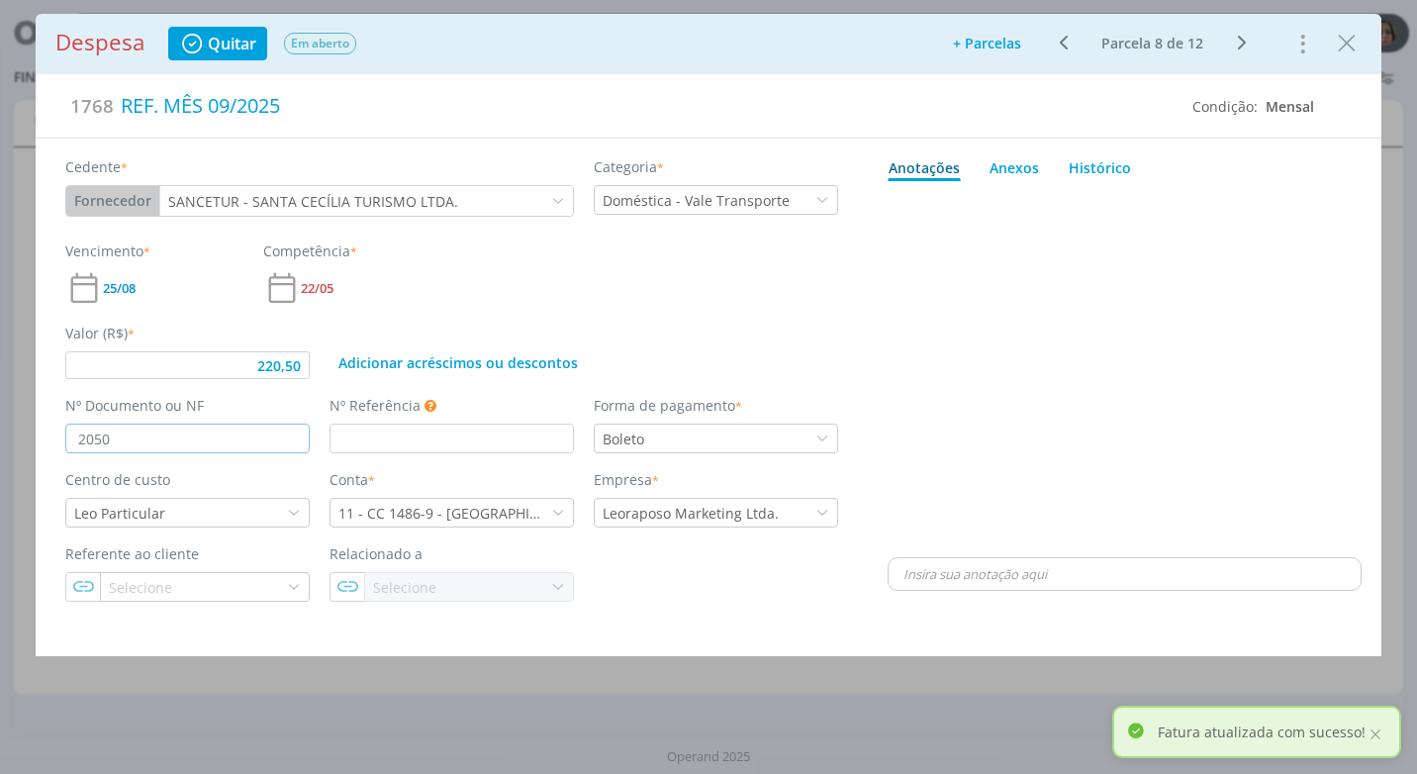
type input "20508"
type input "220,50"
type input "20508"
click at [895, 386] on div "dialog" at bounding box center [1125, 371] width 474 height 364
click at [1028, 170] on div "Anexos 0" at bounding box center [1014, 167] width 49 height 21
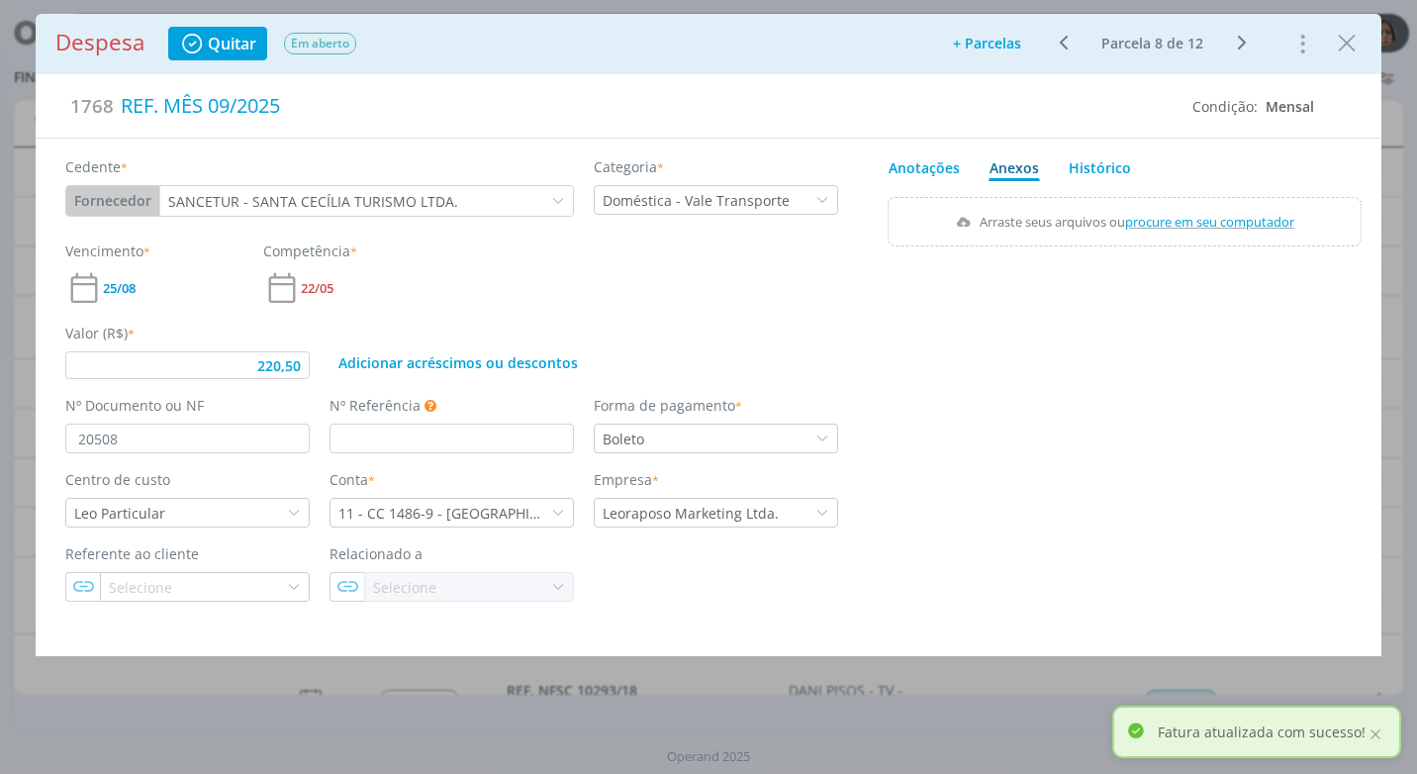
type input "220,50"
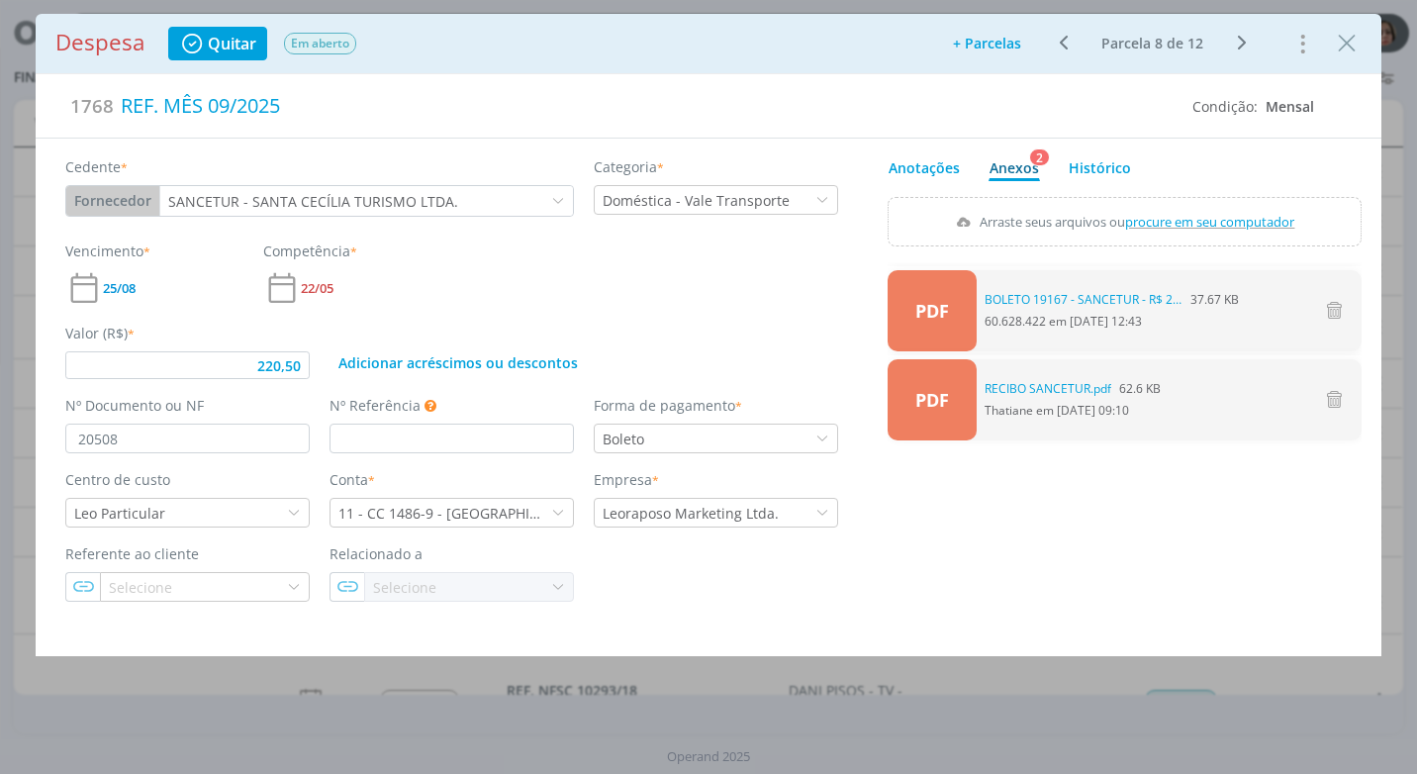
click at [1186, 220] on span "procure em seu computador" at bounding box center [1210, 222] width 169 height 18
click at [1186, 203] on input "Arraste seus arquivos ou procure em seu computador" at bounding box center [1125, 200] width 474 height 6
type input "C:\fakepath\BOLETO SANCETUR - R$ 220,50 - VENC. [DATE] - CLAÚDIA.pdf"
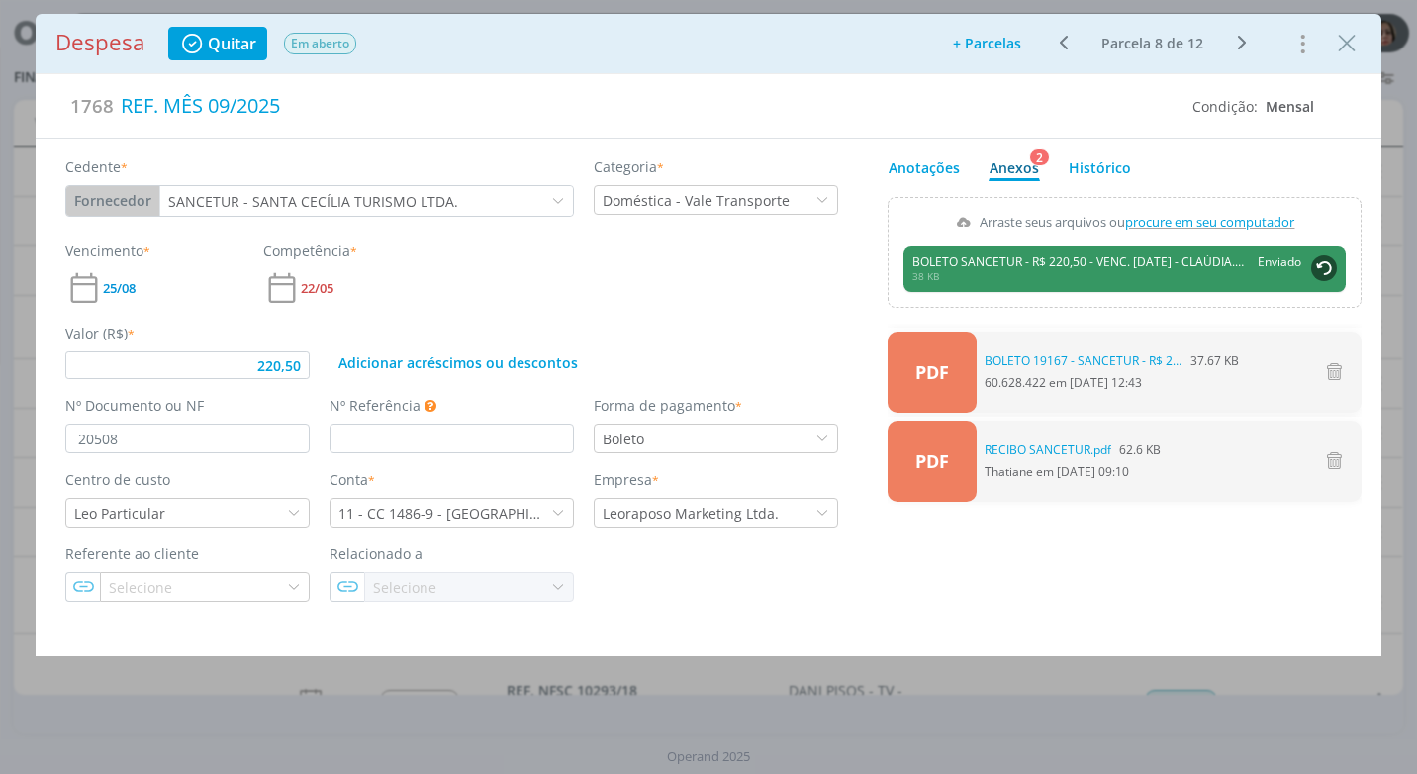
type input "220,50"
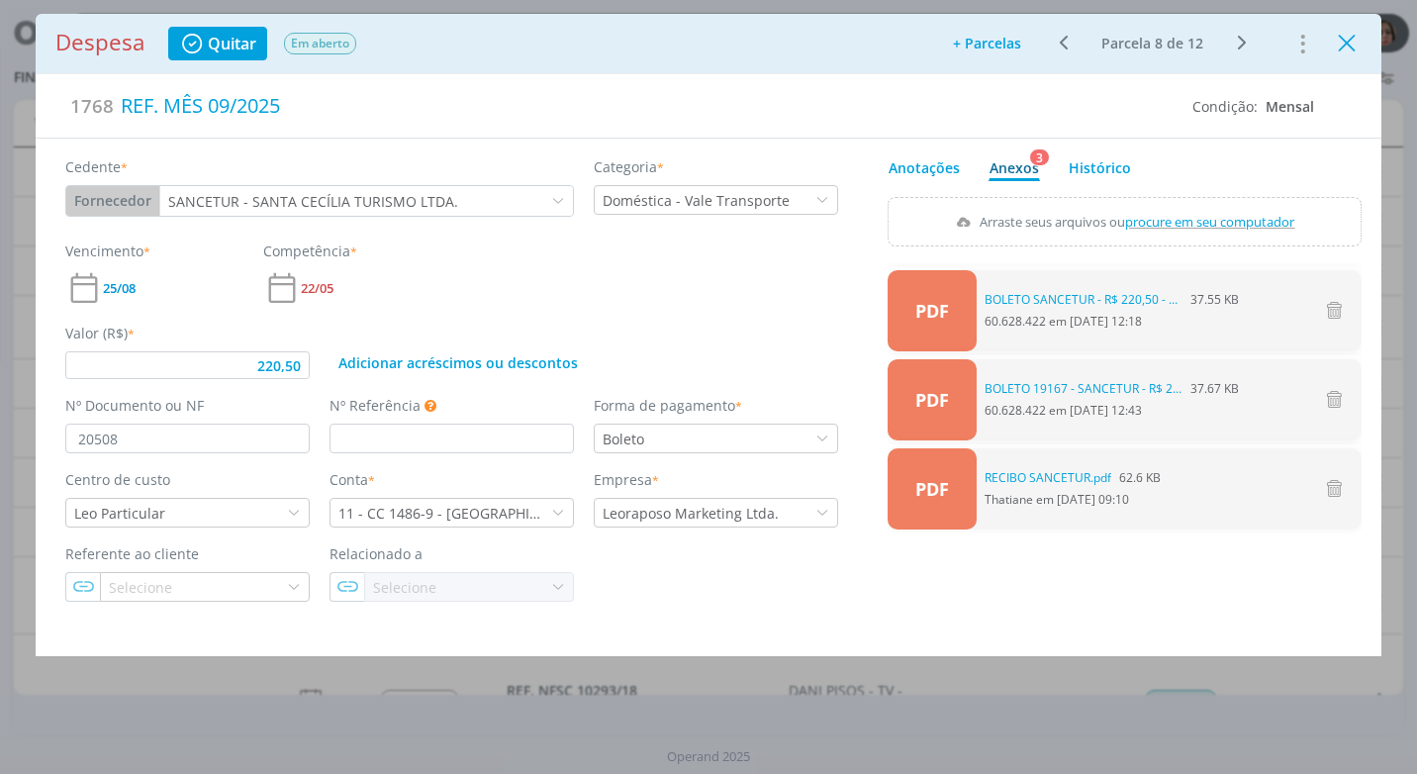
click at [1355, 46] on icon "Close" at bounding box center [1347, 44] width 30 height 30
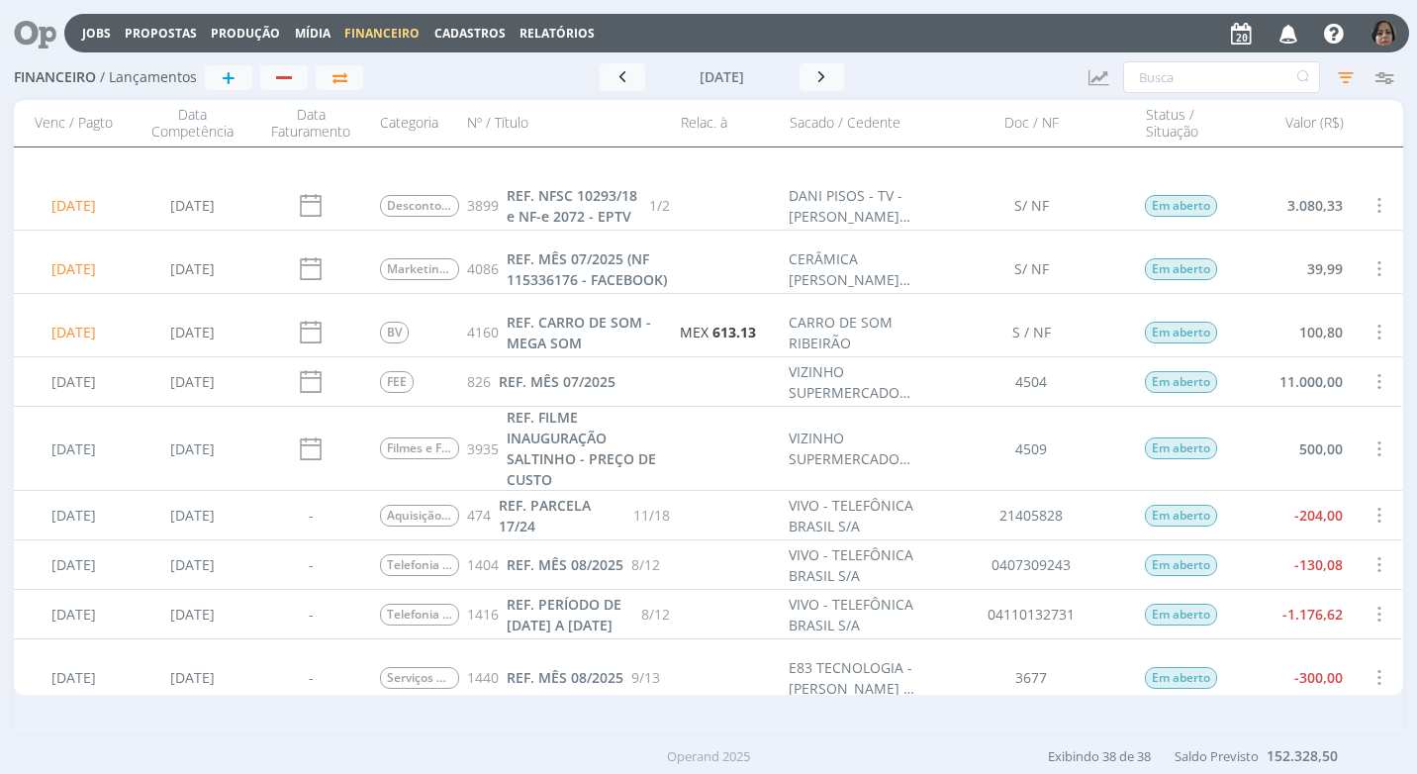
scroll to position [594, 0]
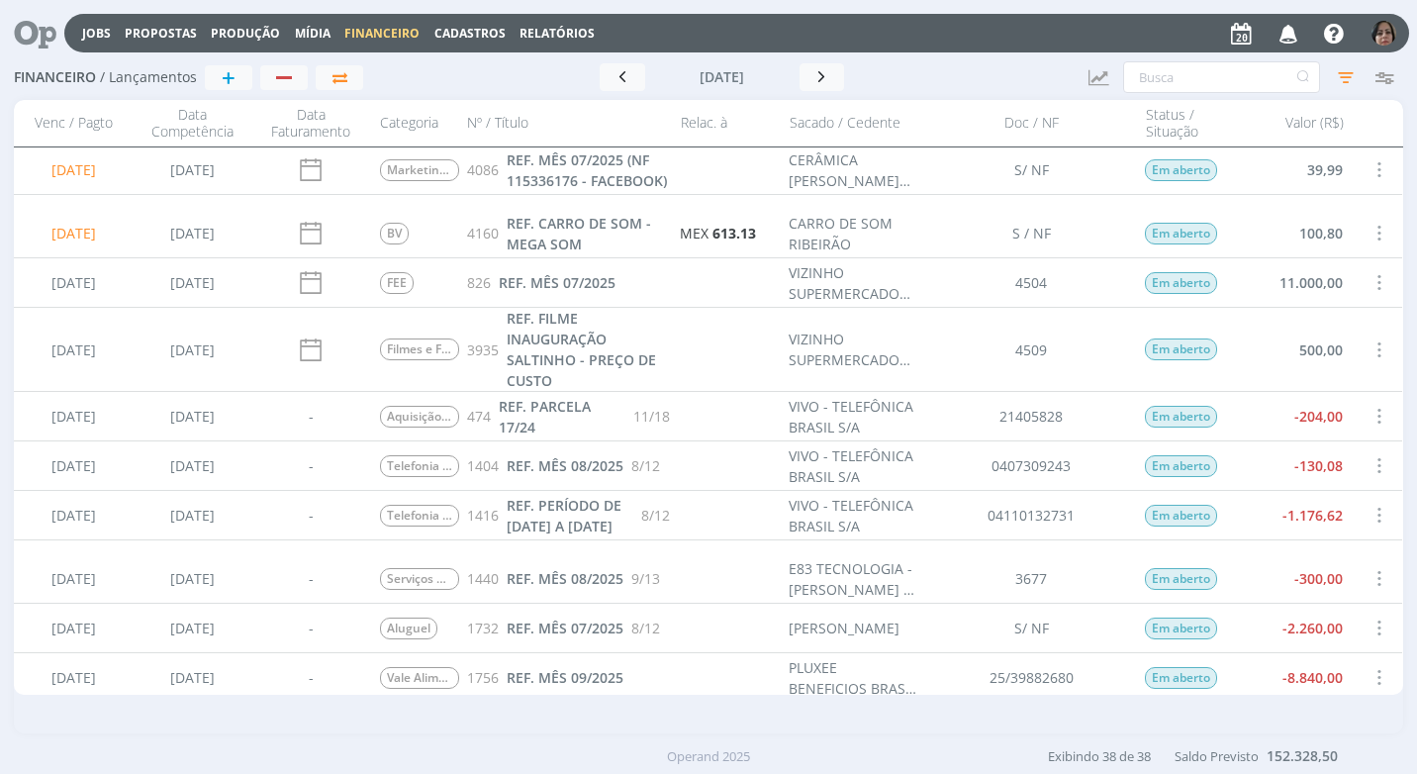
click at [1368, 408] on span at bounding box center [1379, 416] width 22 height 27
click at [1337, 406] on div "Selecionar" at bounding box center [1313, 404] width 196 height 29
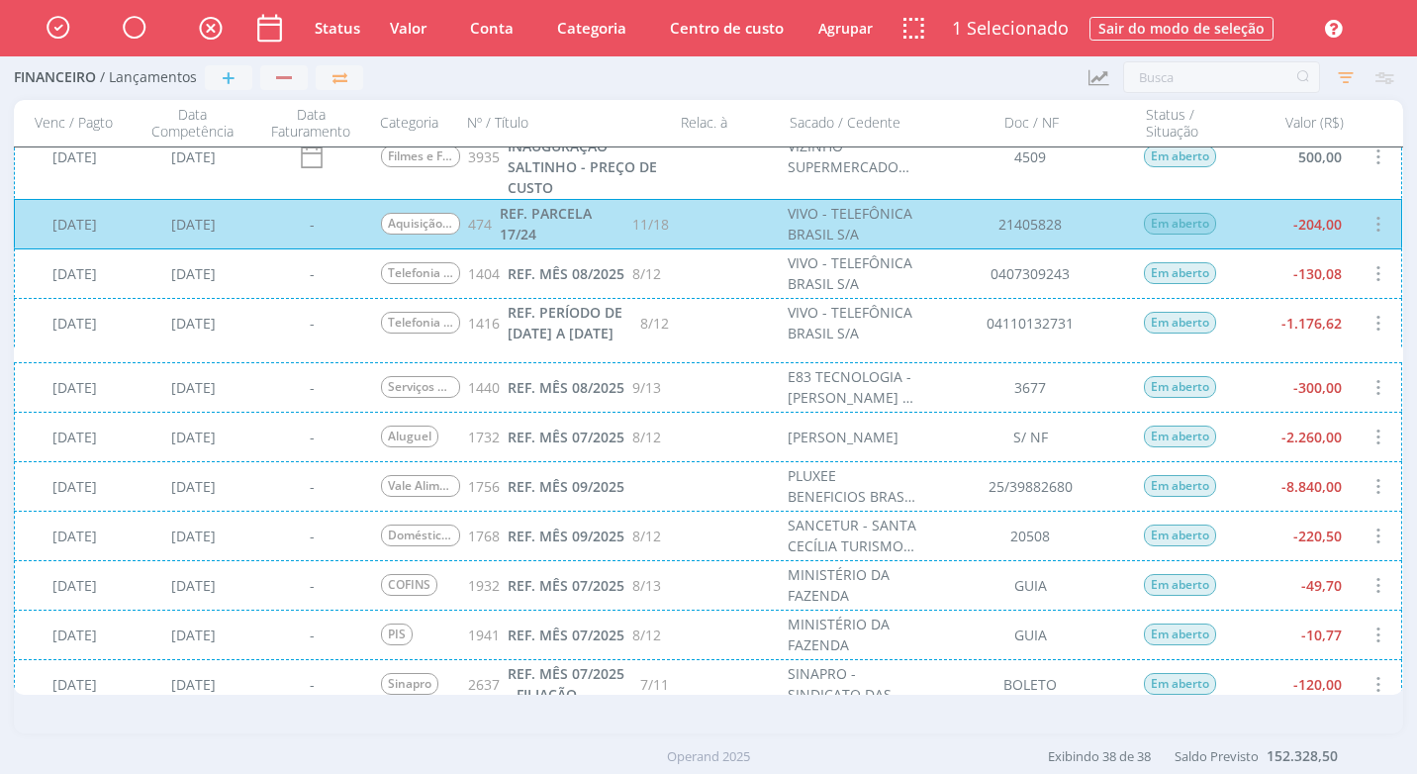
scroll to position [991, 0]
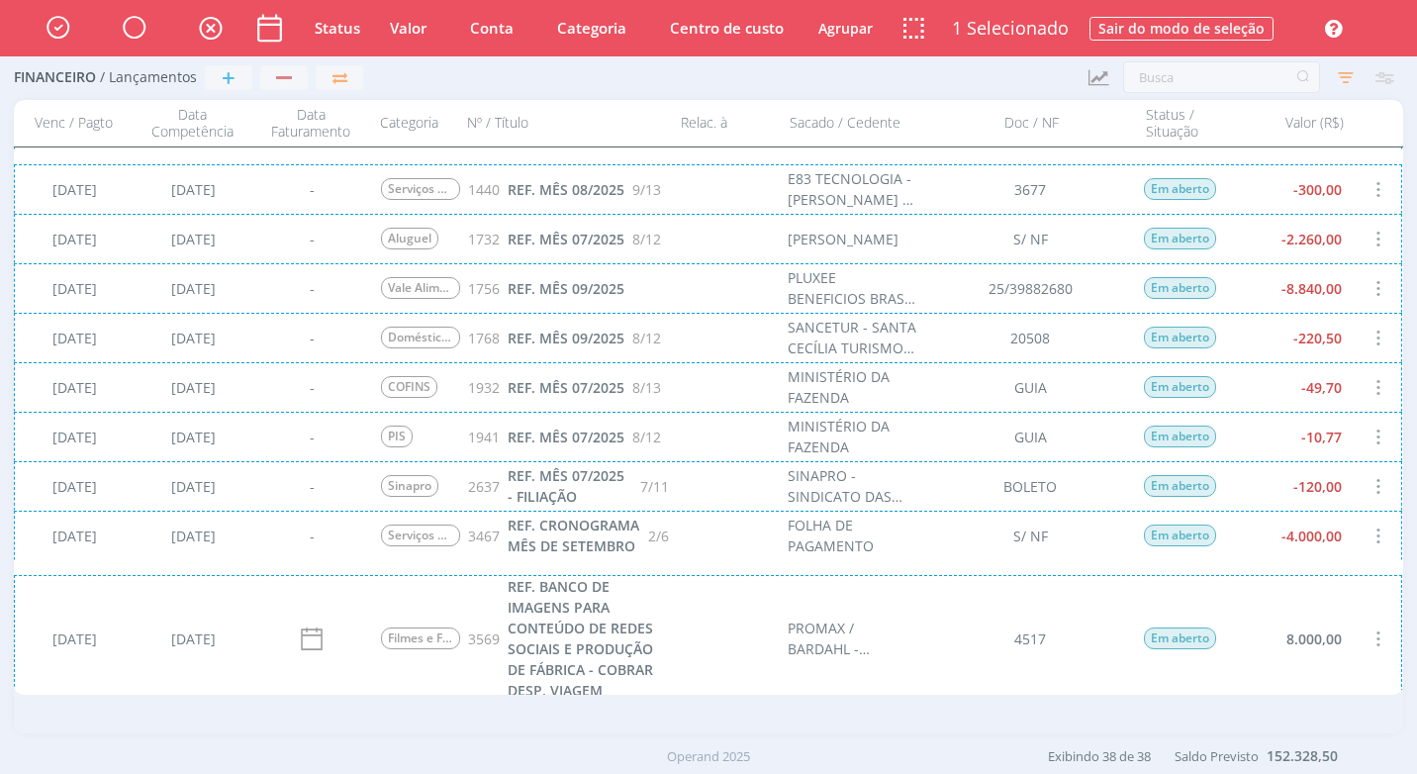
click at [1272, 560] on div "[DATE] [DATE] - Serviços de Criação 3467 REF. CRONOGRAMA MÊS DE SETEMBRO 2/6 FO…" at bounding box center [708, 535] width 1389 height 49
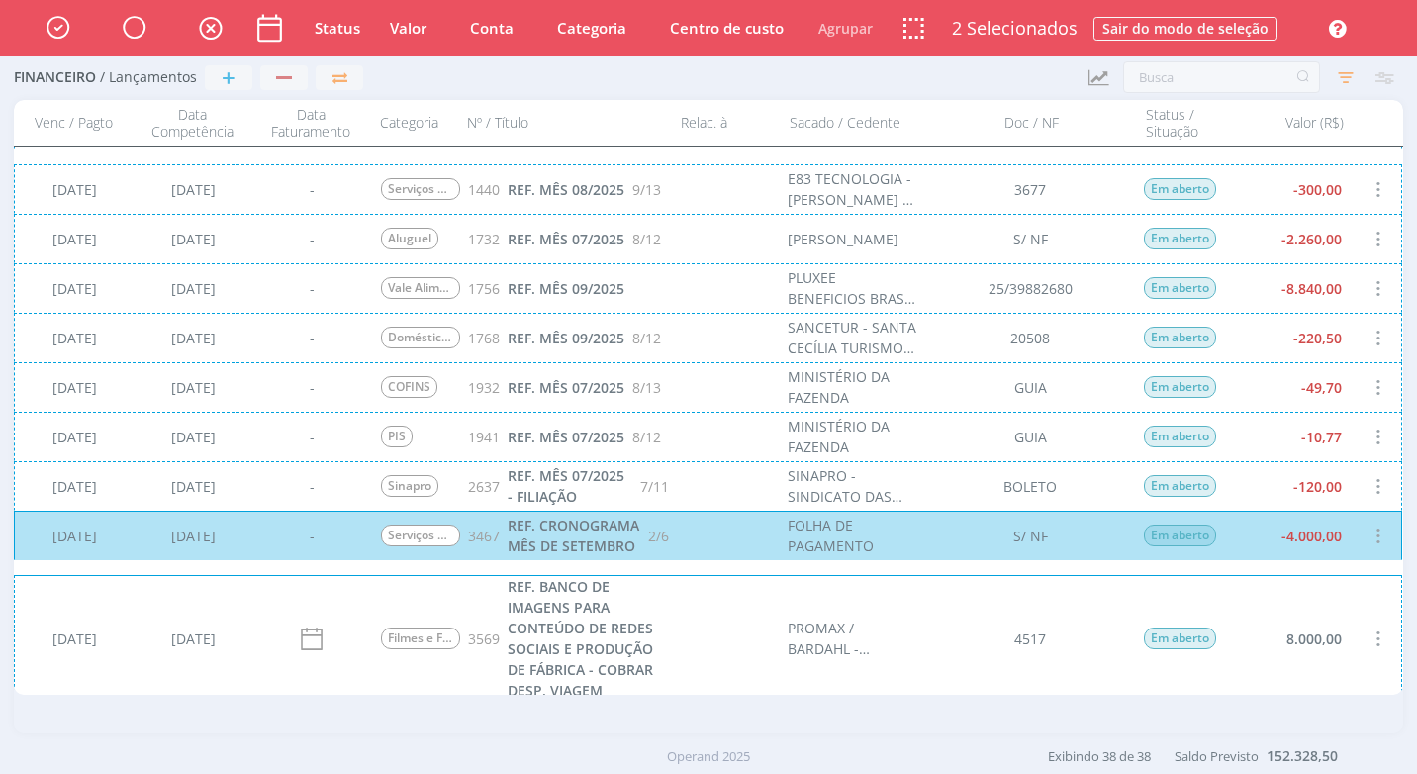
click at [1318, 350] on div "[DATE] [DATE] - Doméstica - Vale Transporte 1768 REF. MÊS 09/2025 8/12 SANCETUR…" at bounding box center [708, 337] width 1389 height 49
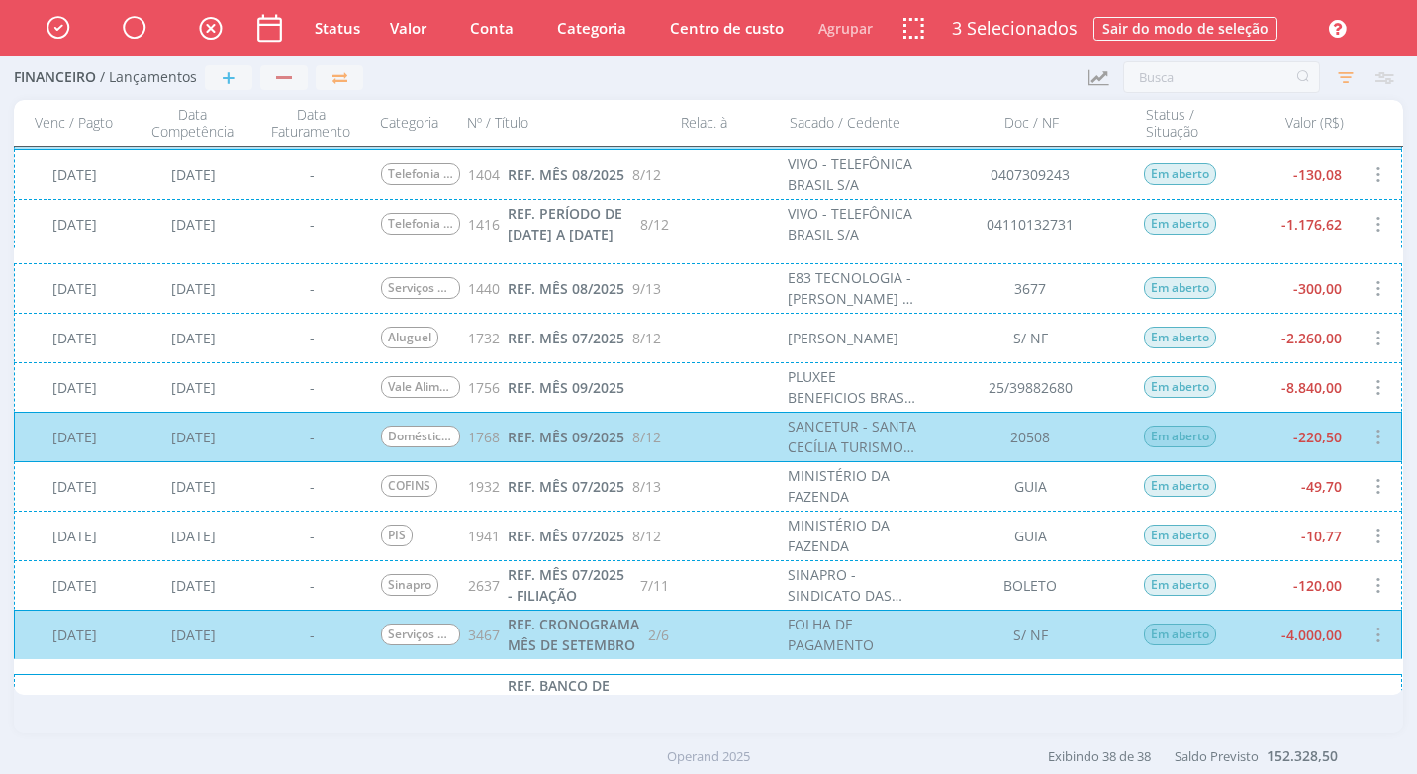
scroll to position [793, 0]
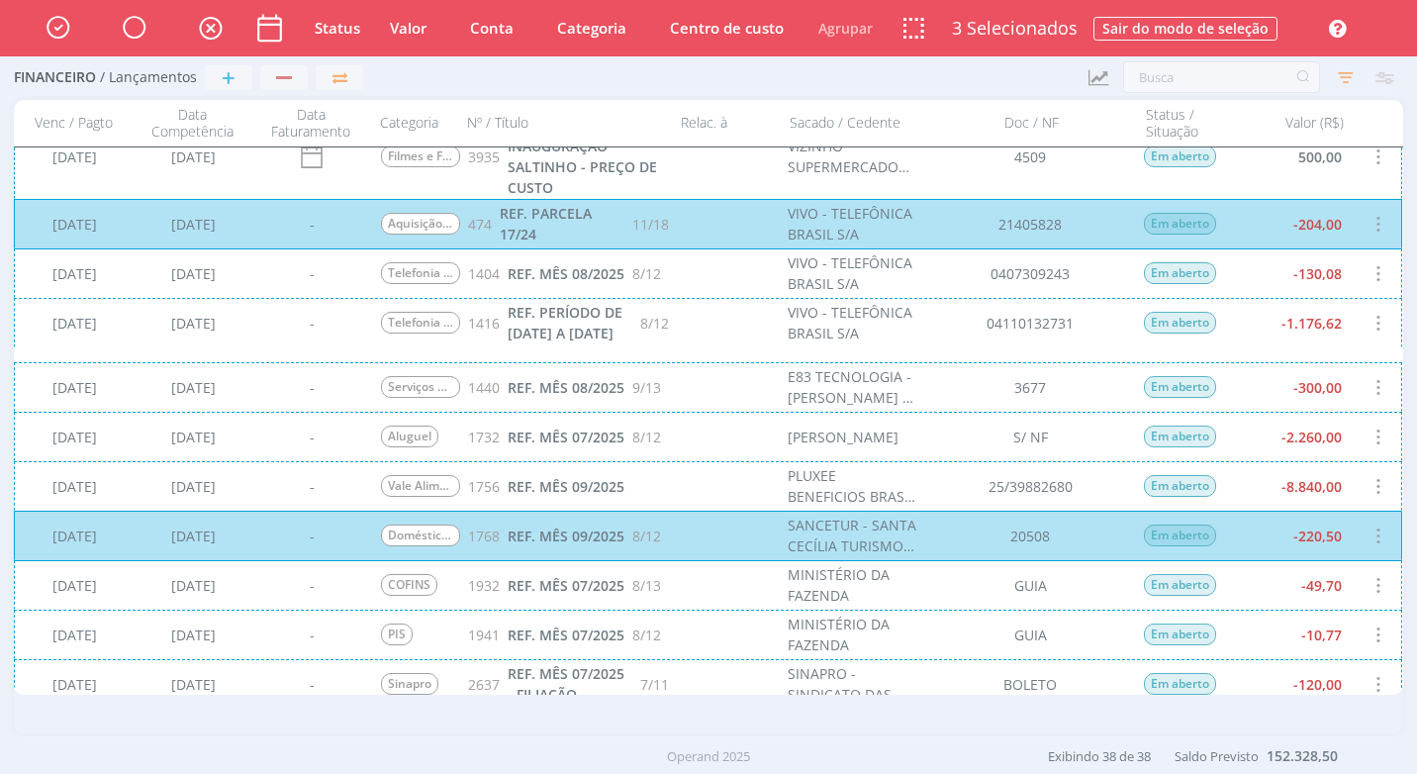
click at [1316, 477] on div "[DATE] [DATE] - Vale Alimentação/Refeição 1756 REF. MÊS 09/2025 PLUXEE BENEFICI…" at bounding box center [708, 485] width 1389 height 49
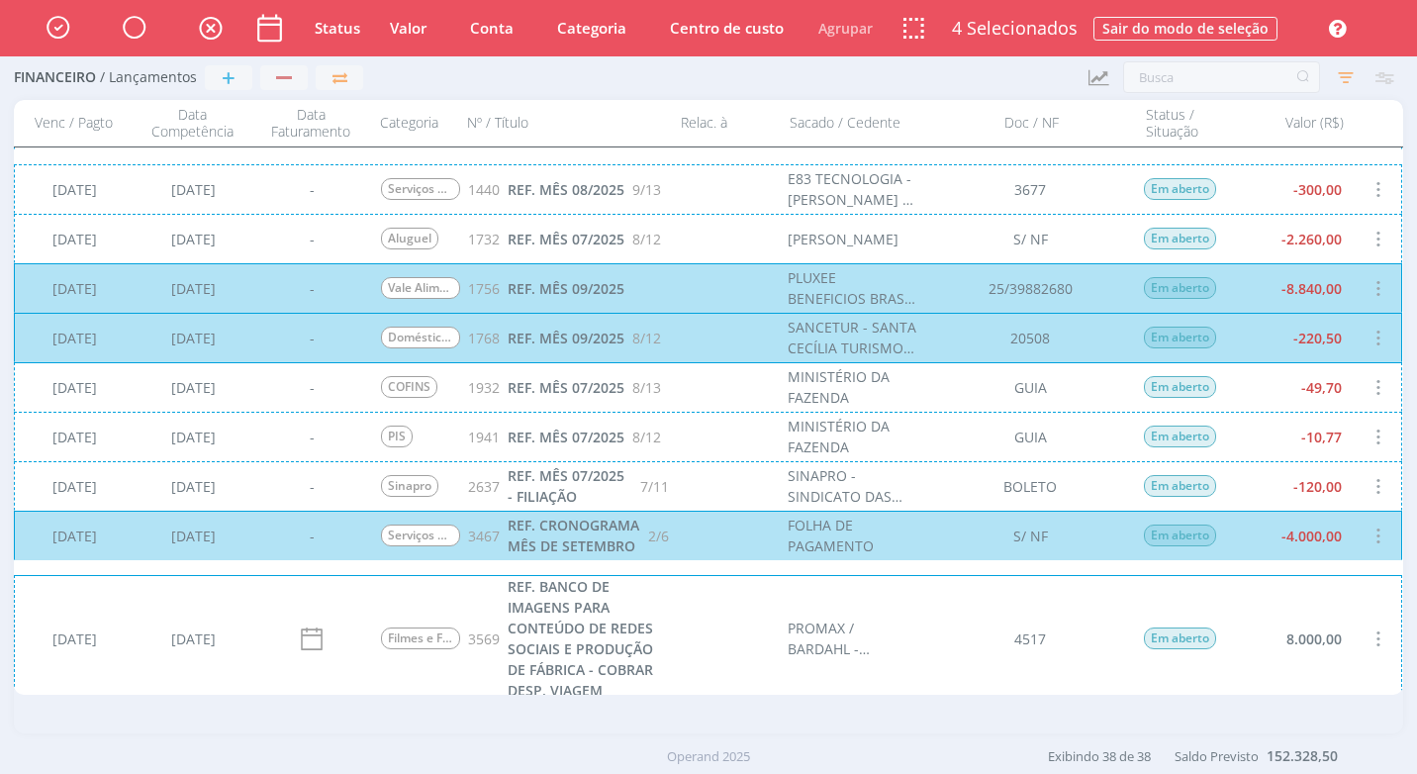
scroll to position [1189, 0]
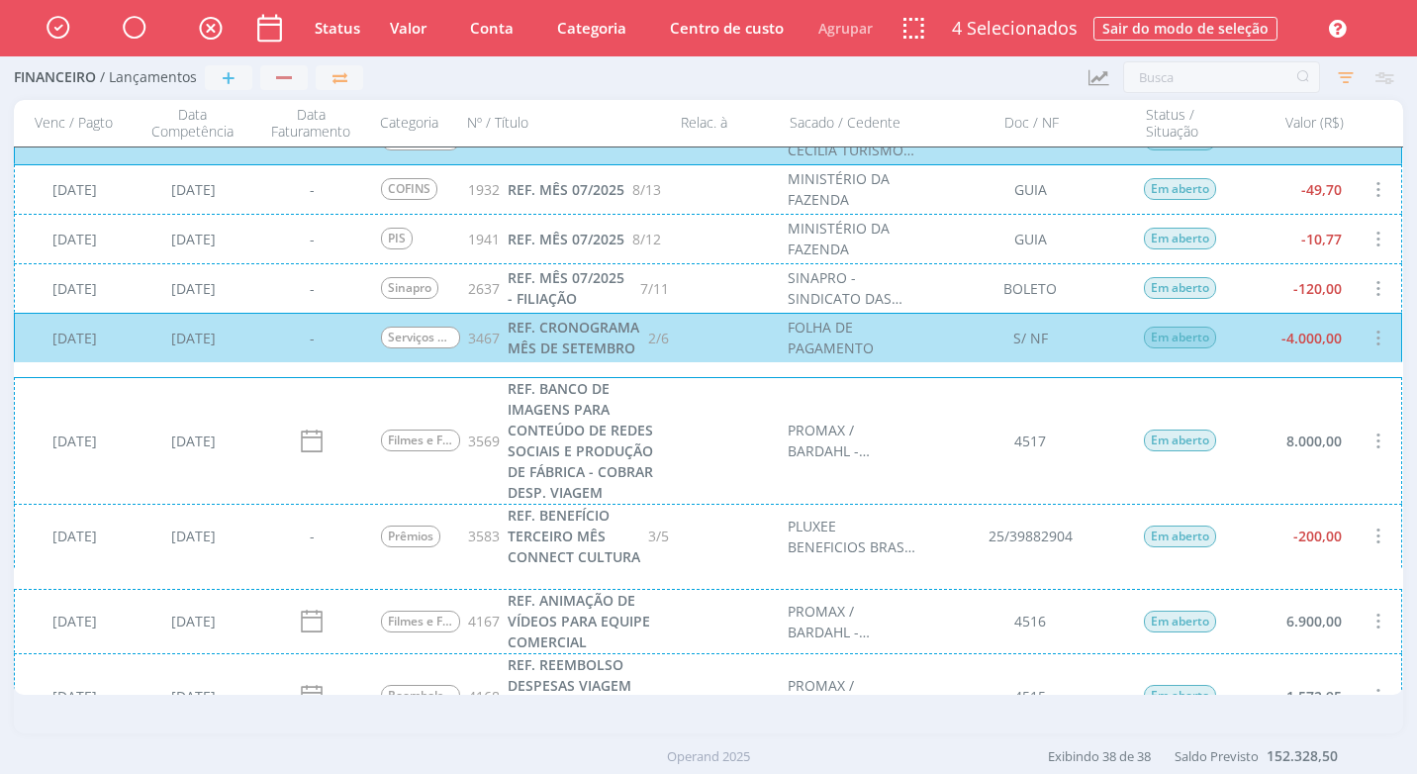
click at [1332, 568] on div "[DATE] [DATE] - Prêmios 3583 REF. BENEFÍCIO TERCEIRO MÊS CONNECT CULTURA 3/5 PL…" at bounding box center [708, 536] width 1389 height 64
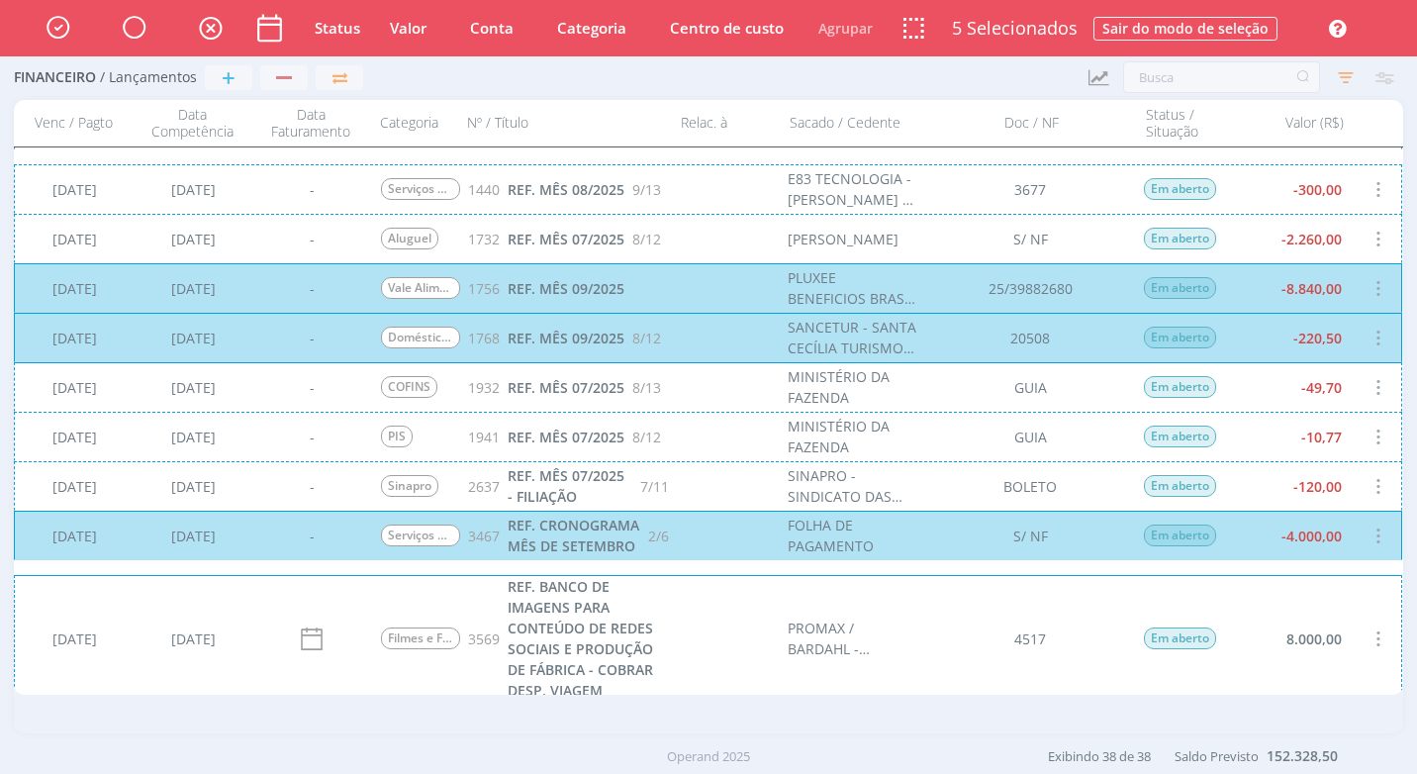
scroll to position [793, 0]
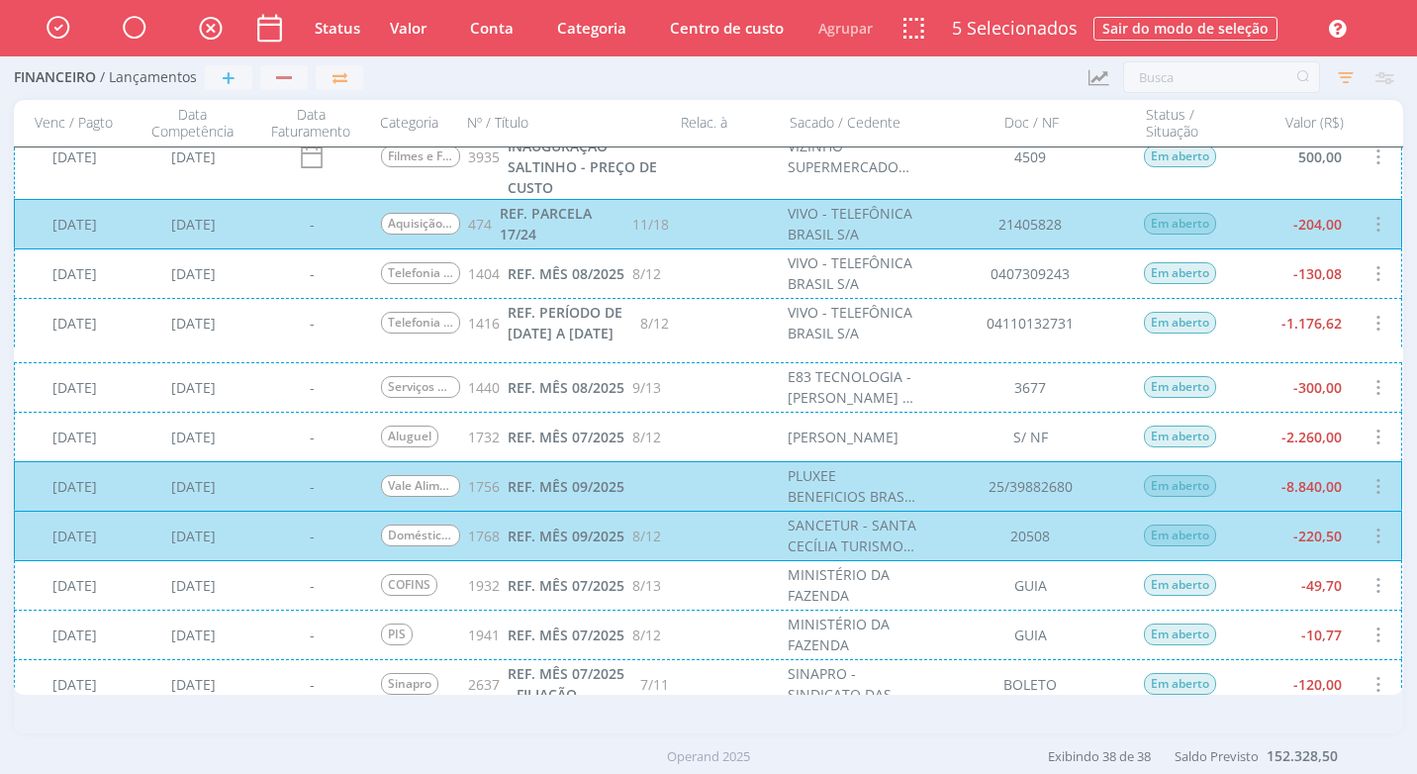
click at [1329, 342] on div "[DATE] [DATE] - Telefonia Móvel 1416 REF. PERÍODO DE [DATE] A [DATE] 8/12 VIVO …" at bounding box center [708, 322] width 1389 height 49
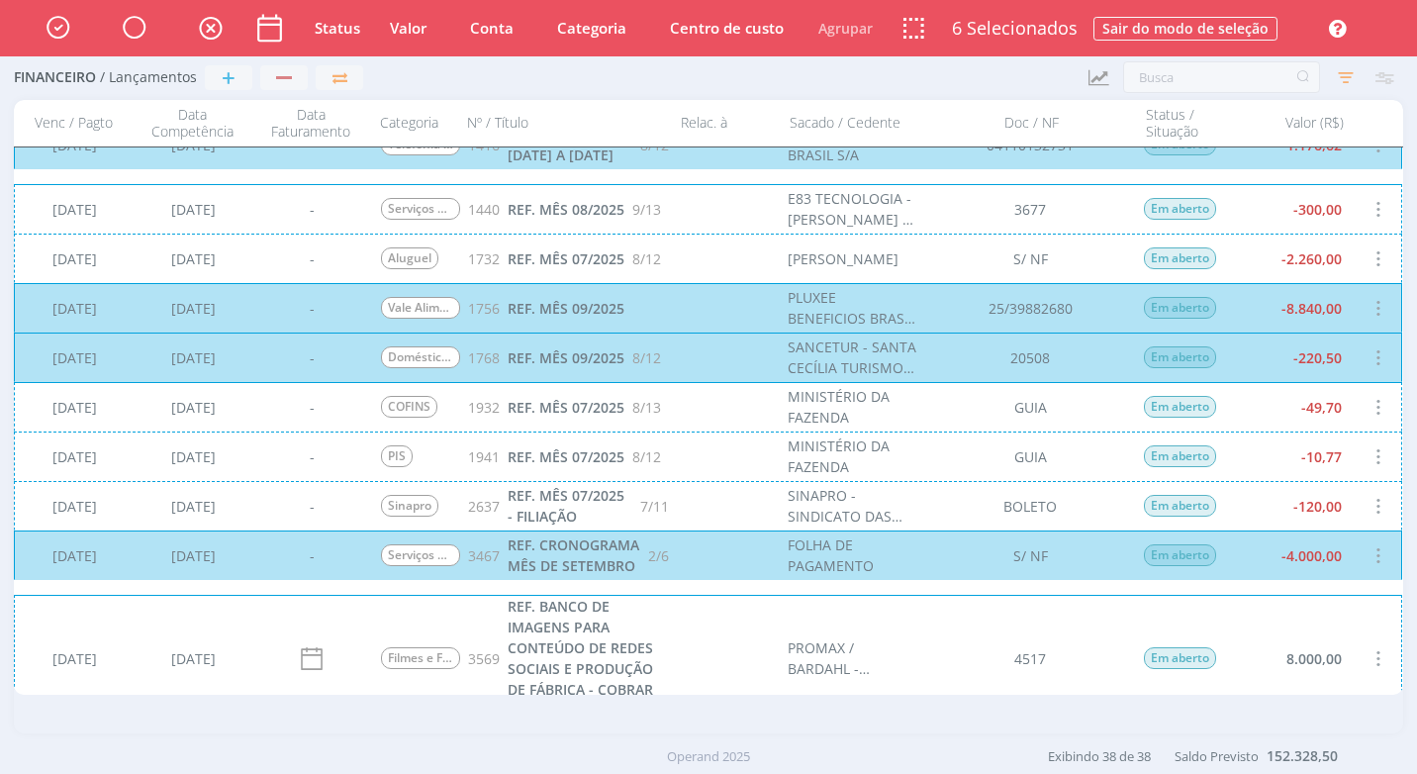
scroll to position [773, 0]
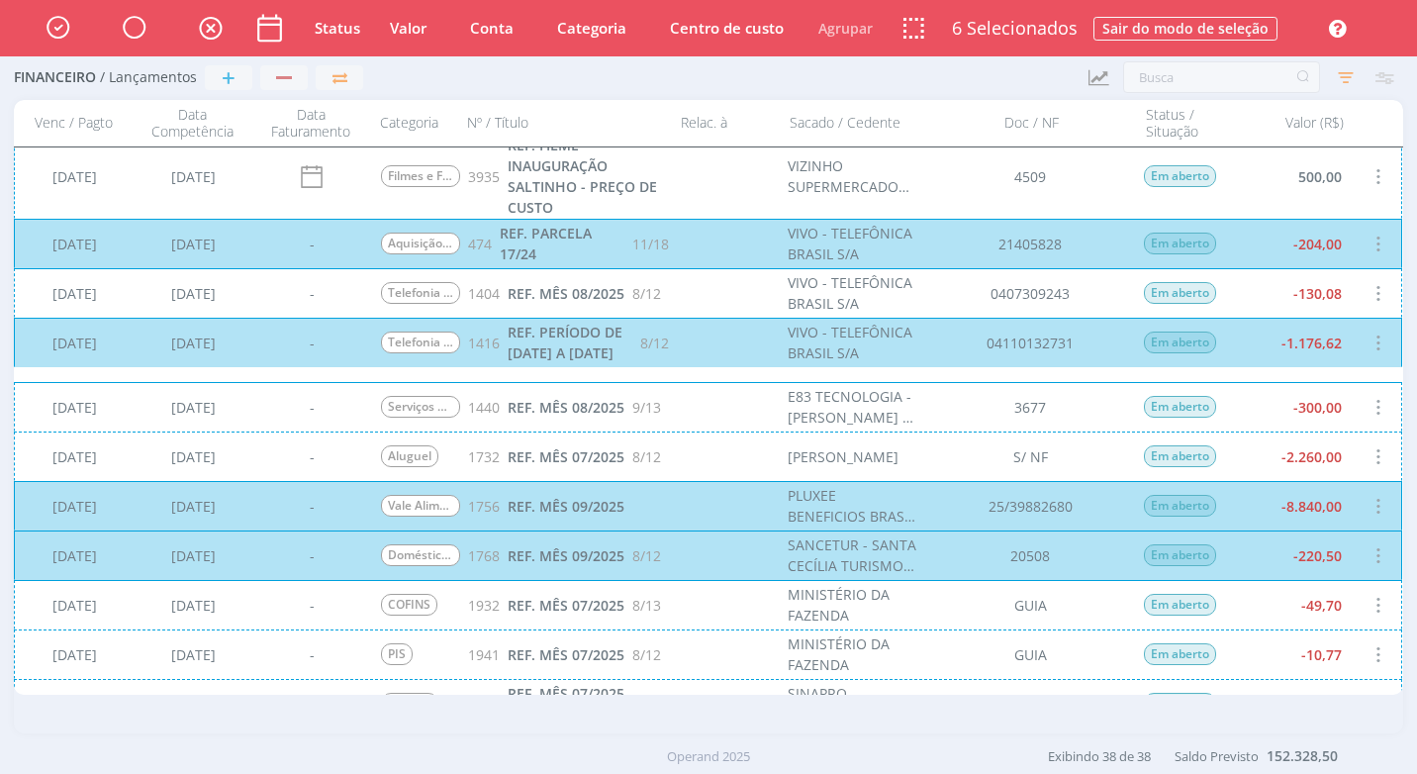
click at [1334, 312] on div "[DATE] [DATE] - Telefonia Móvel 1404 REF. MÊS 08/2025 8/12 VIVO - TELEFÔNICA BR…" at bounding box center [708, 292] width 1389 height 49
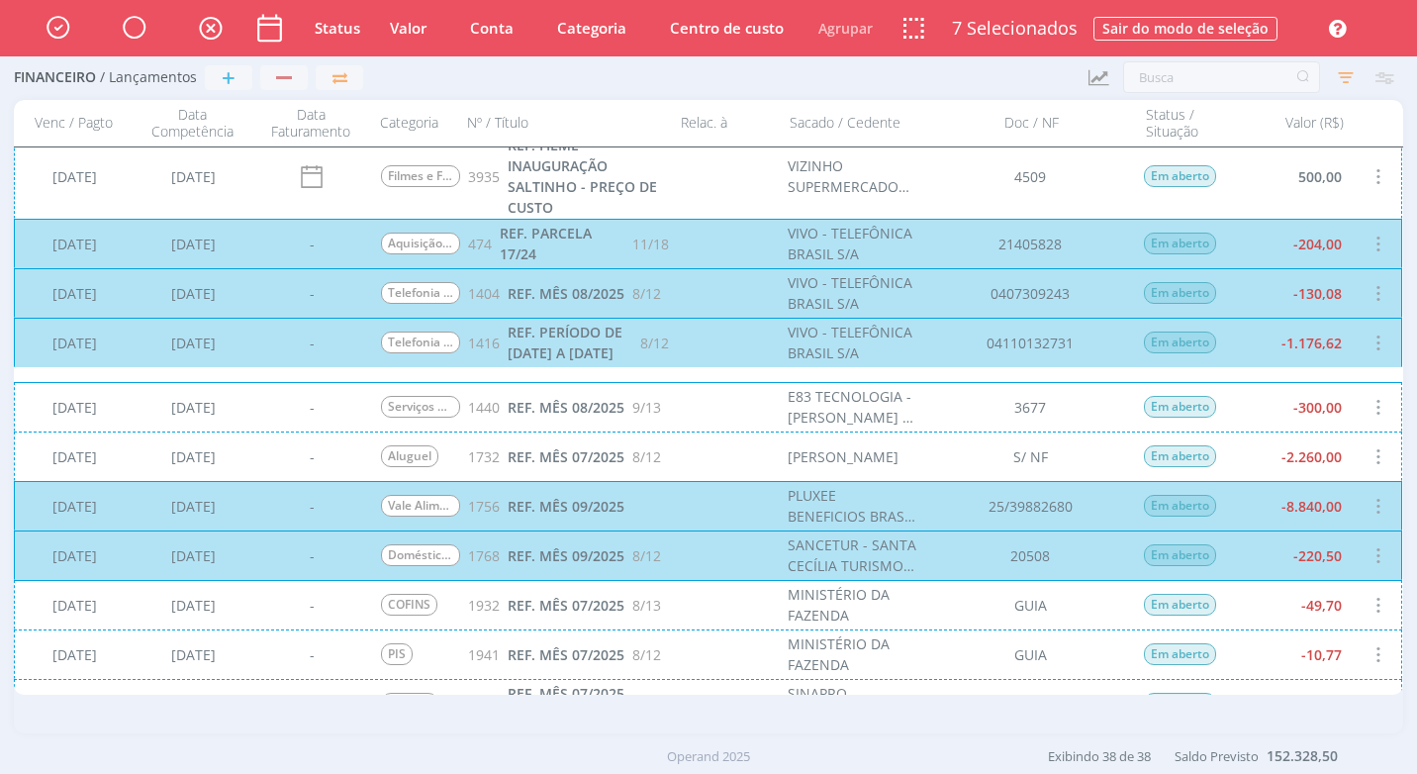
click at [1303, 416] on div "[DATE] [DATE] - Serviços de e-mail 1440 REF. MÊS 08/2025 9/13 E83 TECNOLOGIA - …" at bounding box center [708, 406] width 1389 height 49
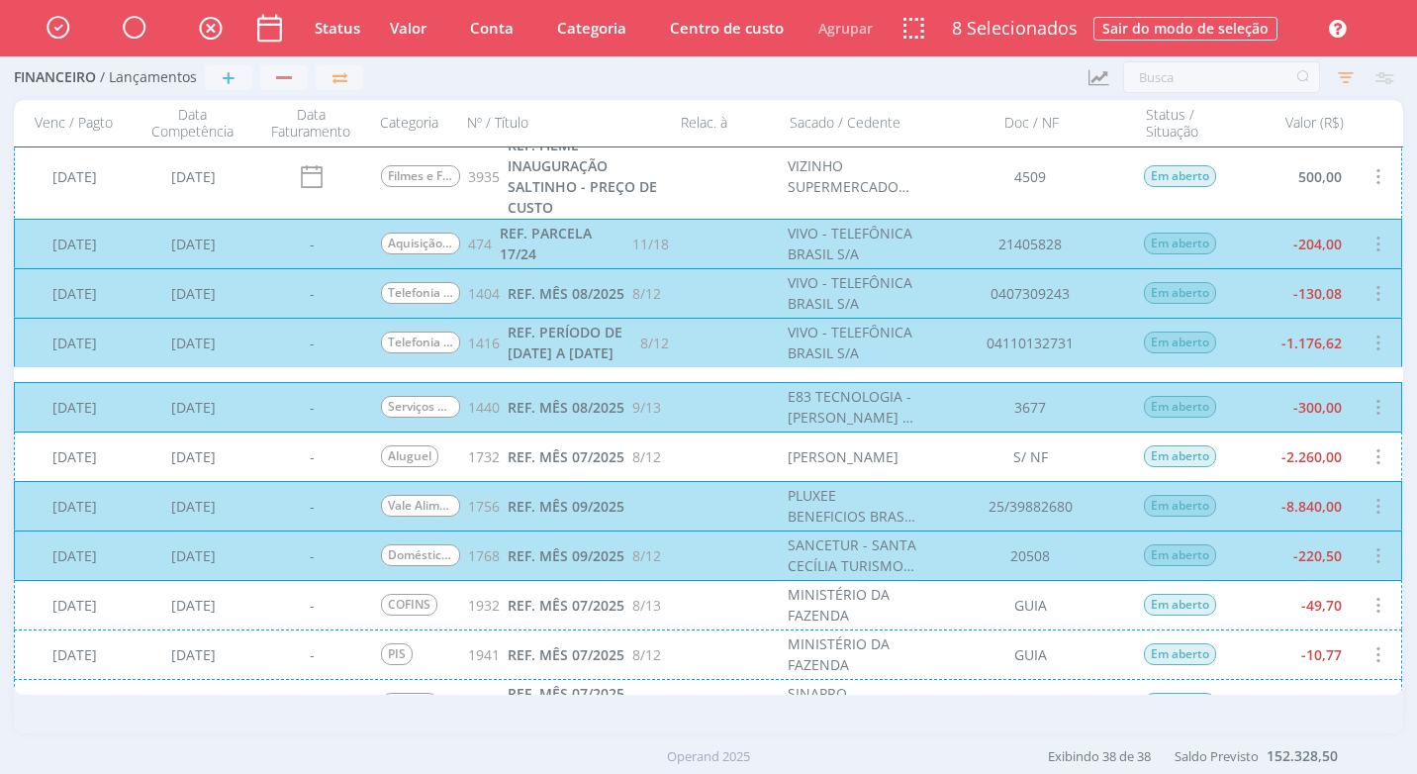
click at [1296, 464] on div "[DATE] [DATE] - [GEOGRAPHIC_DATA] 1732 REF. MÊS 07/2025 8/12 [PERSON_NAME] S/ N…" at bounding box center [708, 456] width 1389 height 49
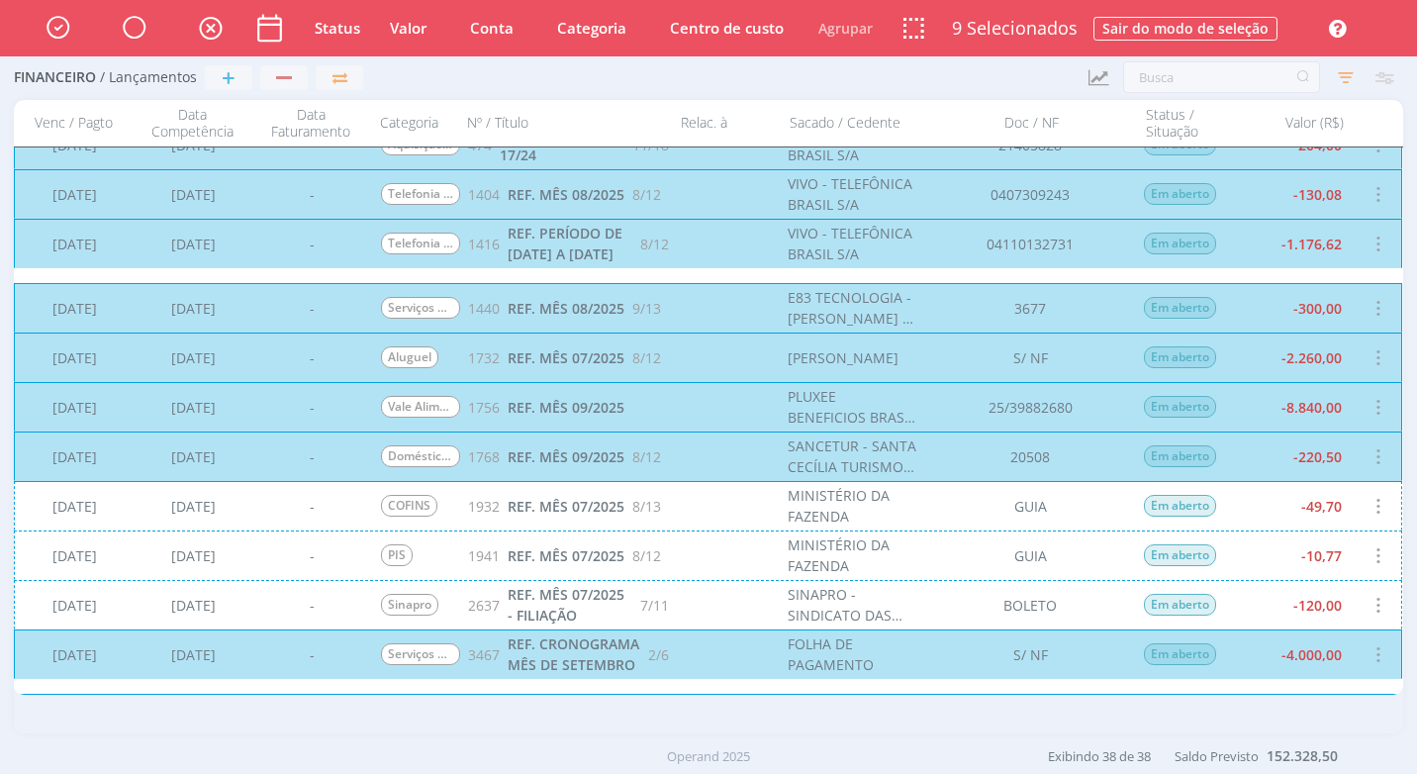
scroll to position [971, 0]
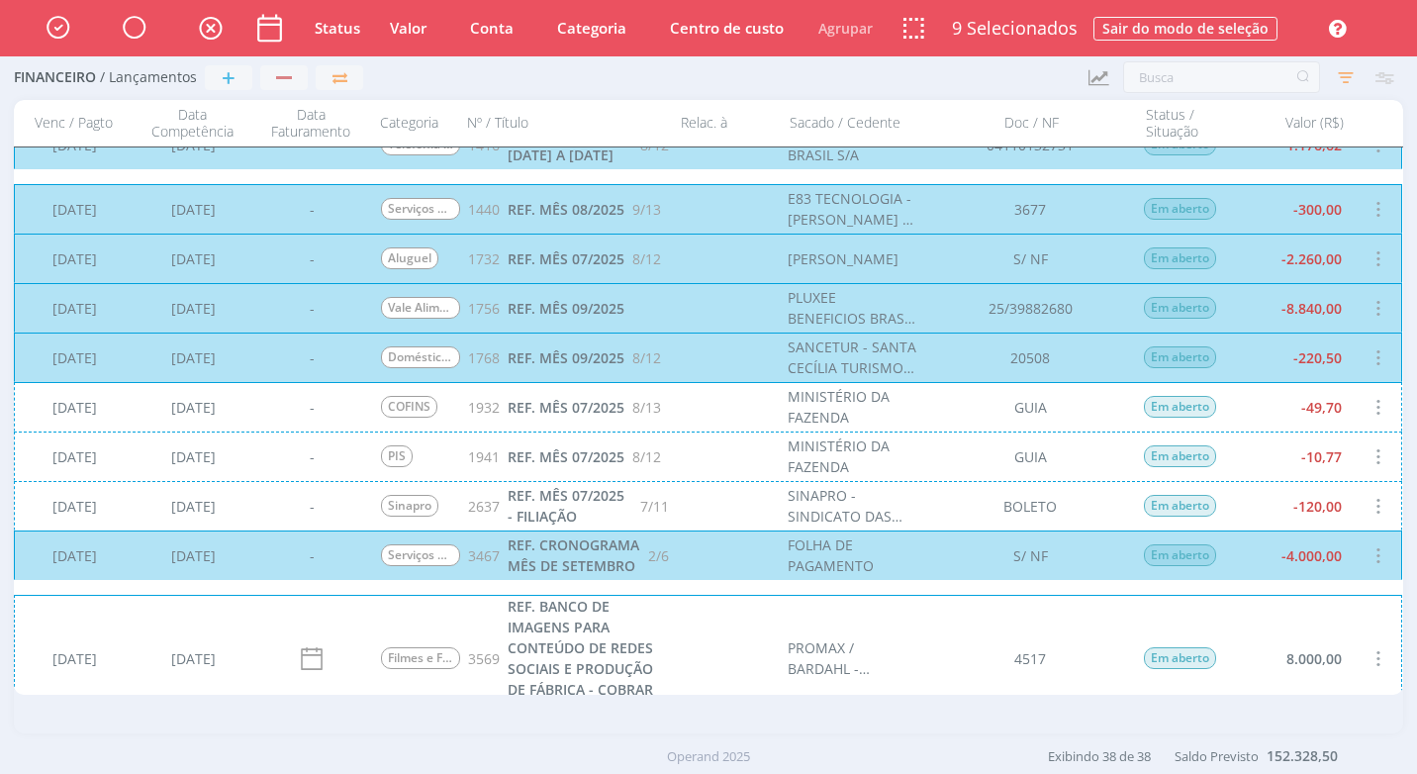
click at [1307, 421] on div "[DATE] [DATE] - COFINS 1932 REF. MÊS 07/2025 8/13 MINISTÉRIO DA FAZENDA GUIA Em…" at bounding box center [708, 406] width 1389 height 49
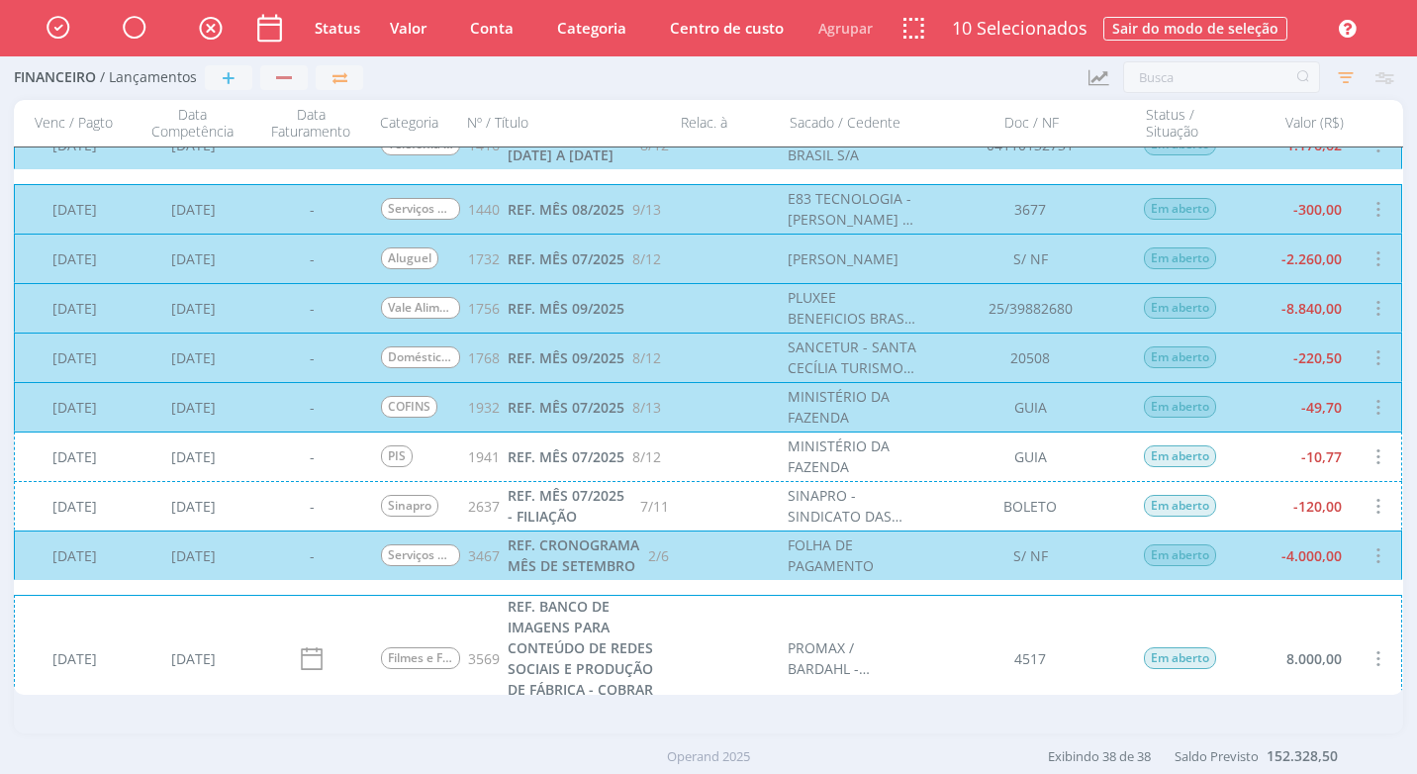
drag, startPoint x: 1310, startPoint y: 451, endPoint x: 1304, endPoint y: 462, distance: 12.4
click at [1310, 452] on div "[DATE] [DATE] - PIS 1941 REF. MÊS 07/2025 8/12 MINISTÉRIO DA FAZENDA GUIA Em ab…" at bounding box center [708, 456] width 1389 height 49
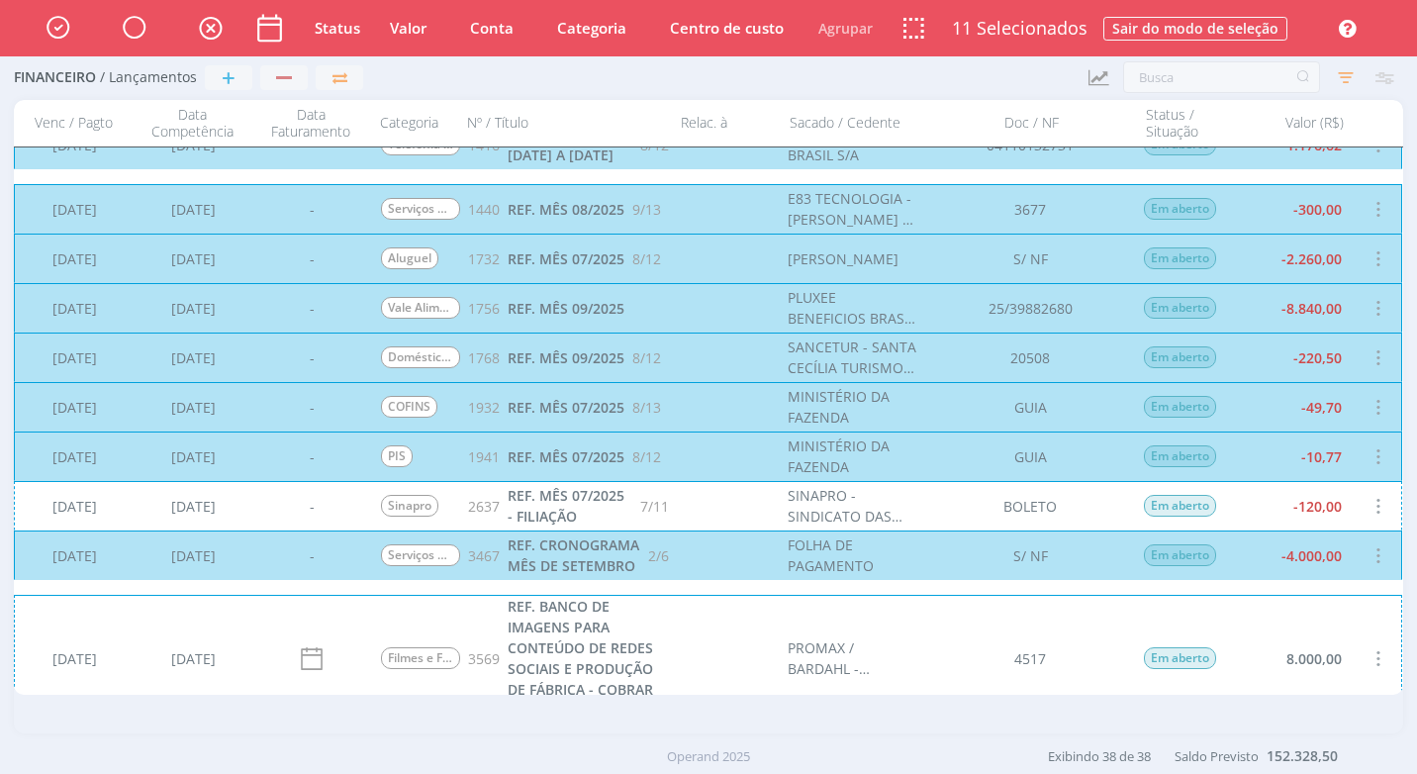
click at [1302, 504] on div "[DATE] [DATE] - Sinapro 2637 REF. MÊS 07/2025 - FILIAÇÃO 7/11 SINAPRO - SINDICA…" at bounding box center [708, 505] width 1389 height 49
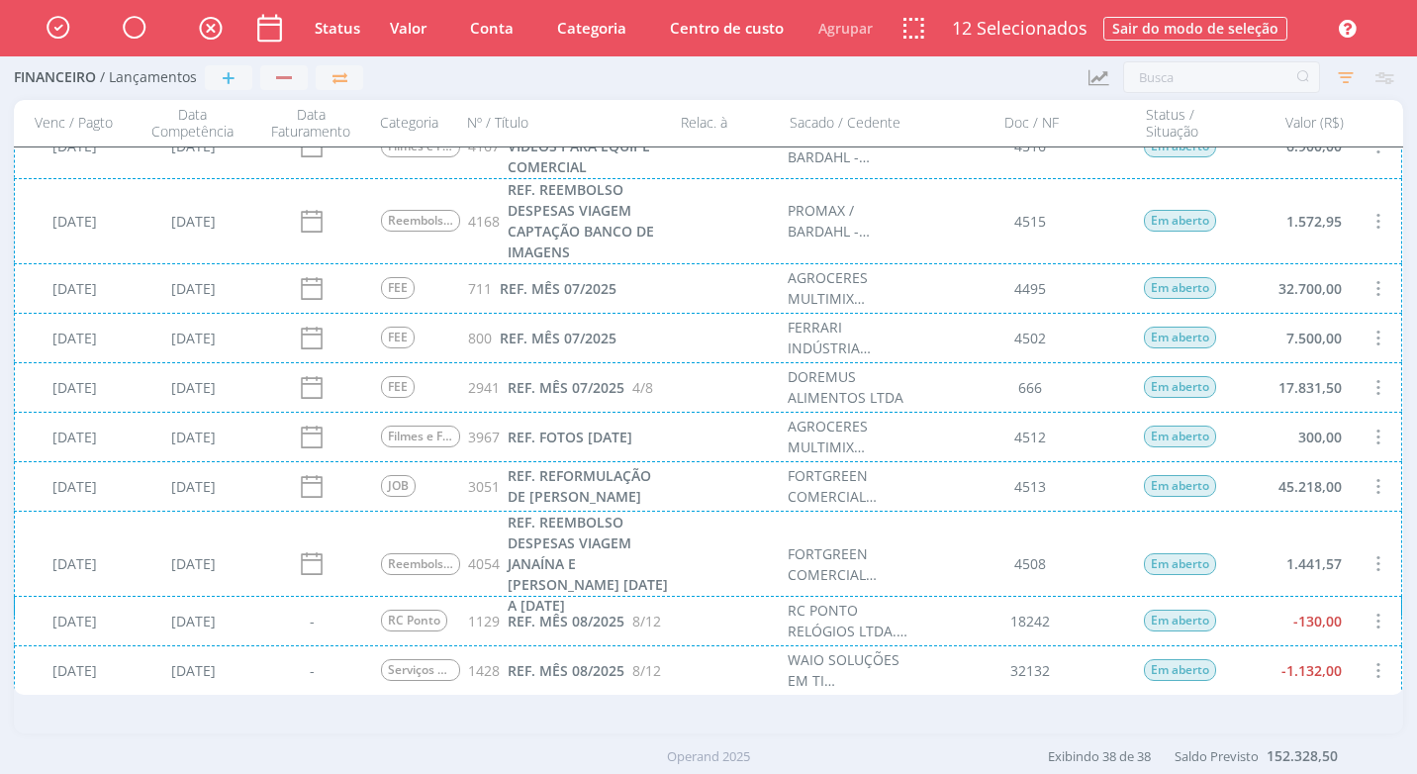
scroll to position [1763, 0]
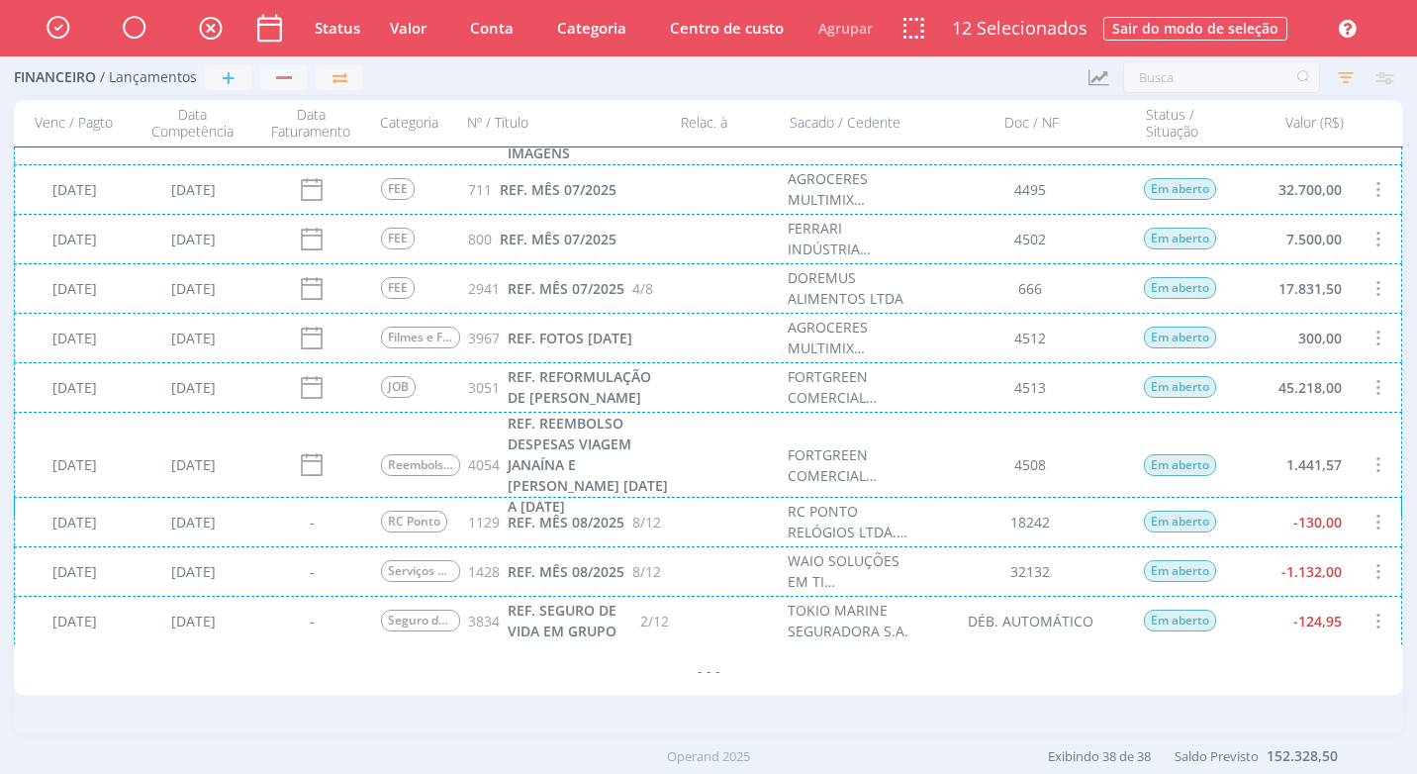
click at [1369, 524] on div "[DATE] [DATE] - RC Ponto 1129 REF. MÊS 08/2025 8/12 RC PONTO RELÓGIOS LTDA. ME …" at bounding box center [708, 521] width 1389 height 49
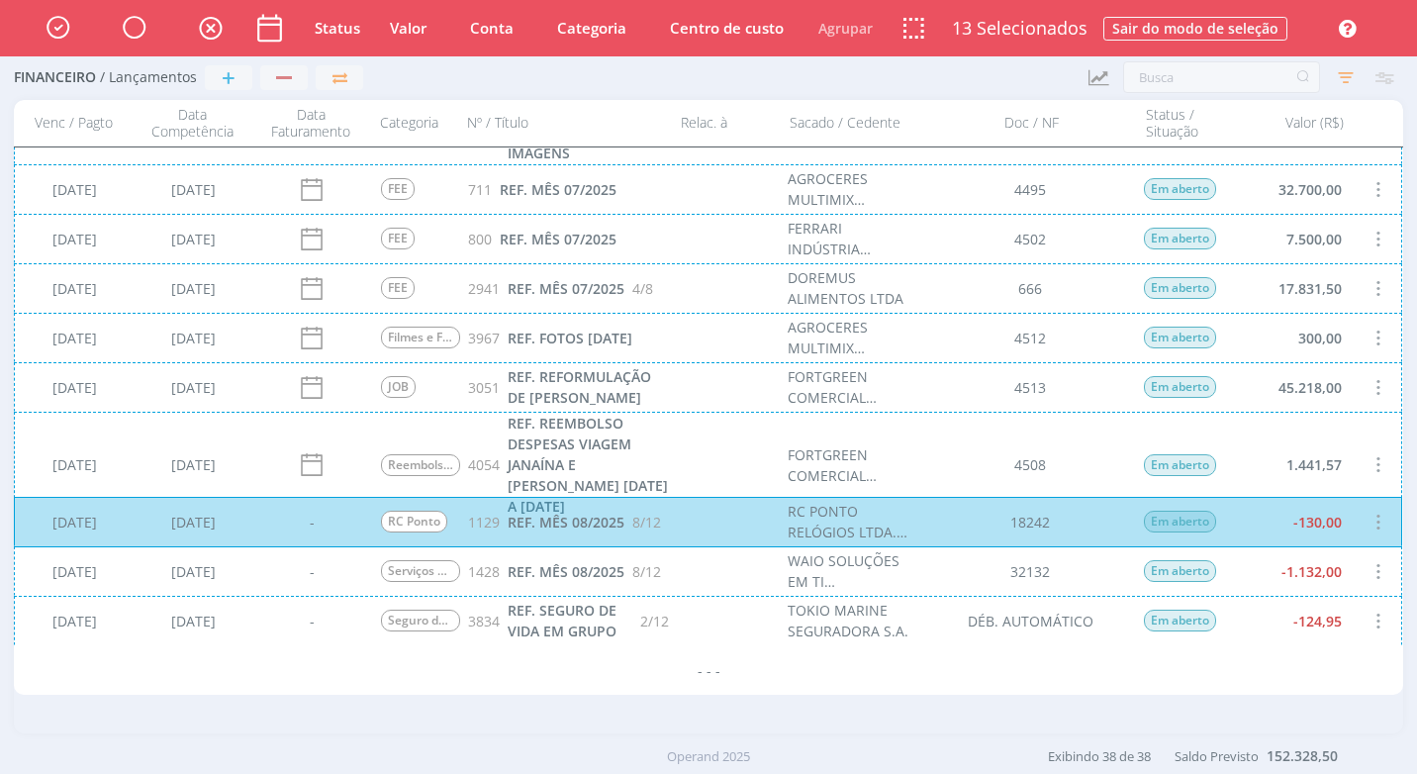
click at [1357, 561] on div "[DATE] [DATE] - Serviços de TI 1428 REF. MÊS 08/2025 8/12 WAIO SOLUÇÕES EM TI I…" at bounding box center [708, 570] width 1389 height 49
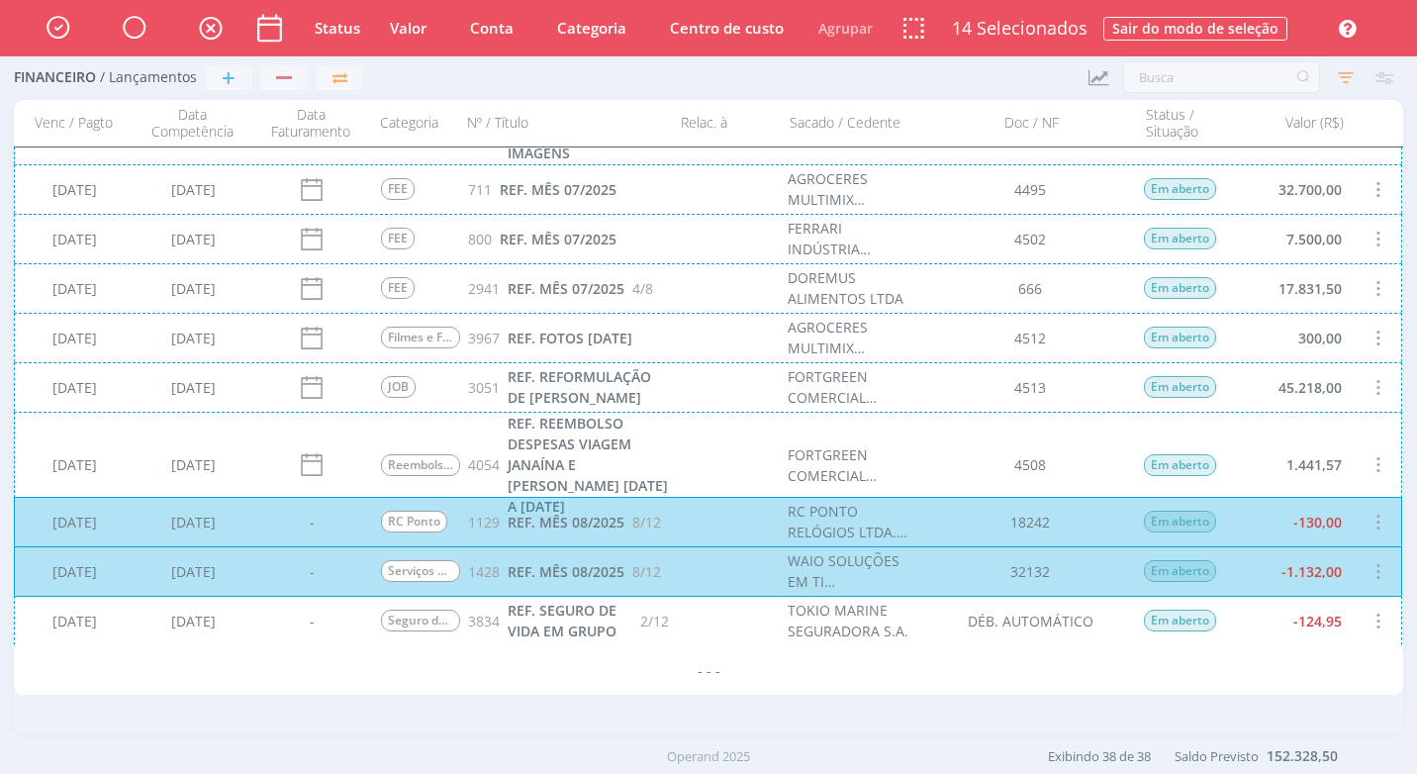
click at [1358, 626] on div "[DATE] [DATE] - Seguro de Vida 3834 REF. SEGURO DE VIDA EM GRUPO 2/12 TOKIO MAR…" at bounding box center [708, 620] width 1389 height 49
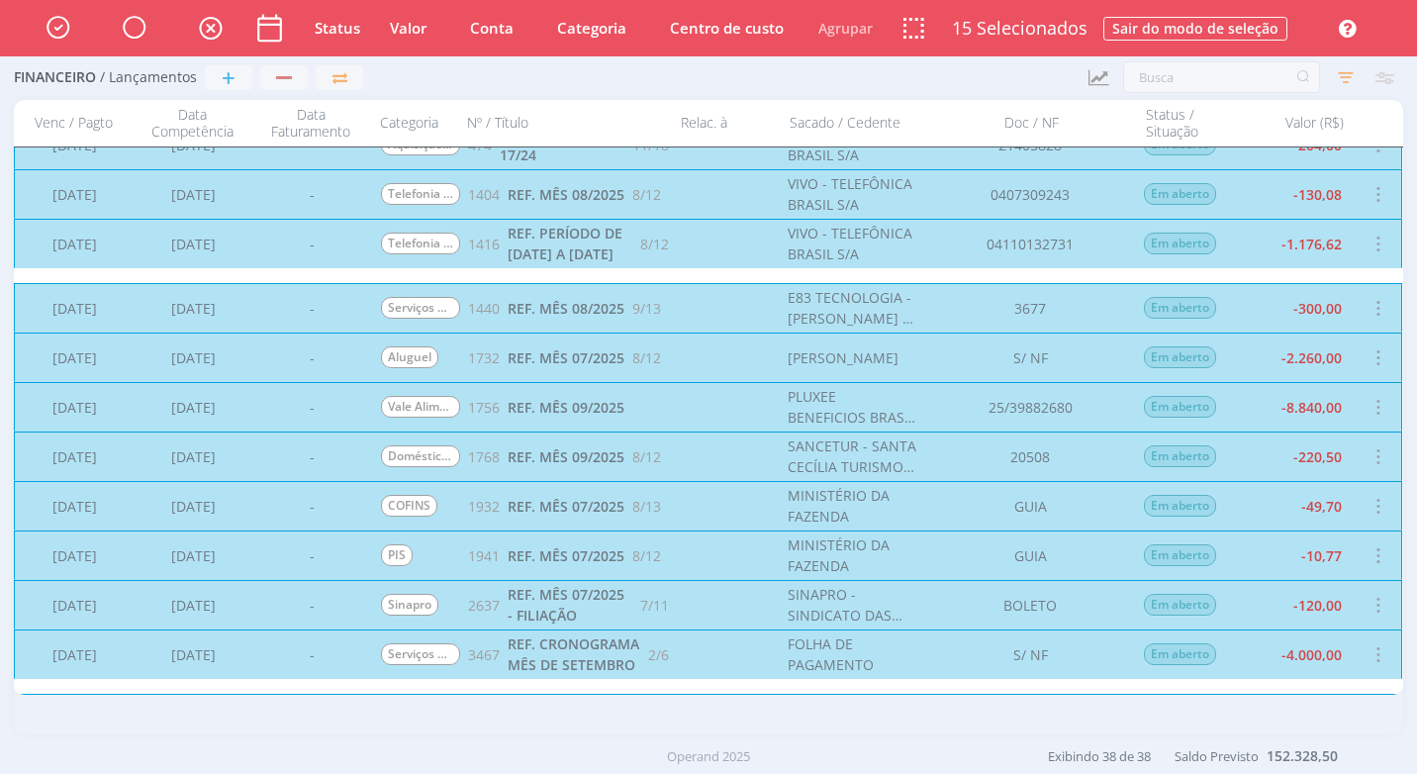
scroll to position [674, 0]
